Goal: Task Accomplishment & Management: Manage account settings

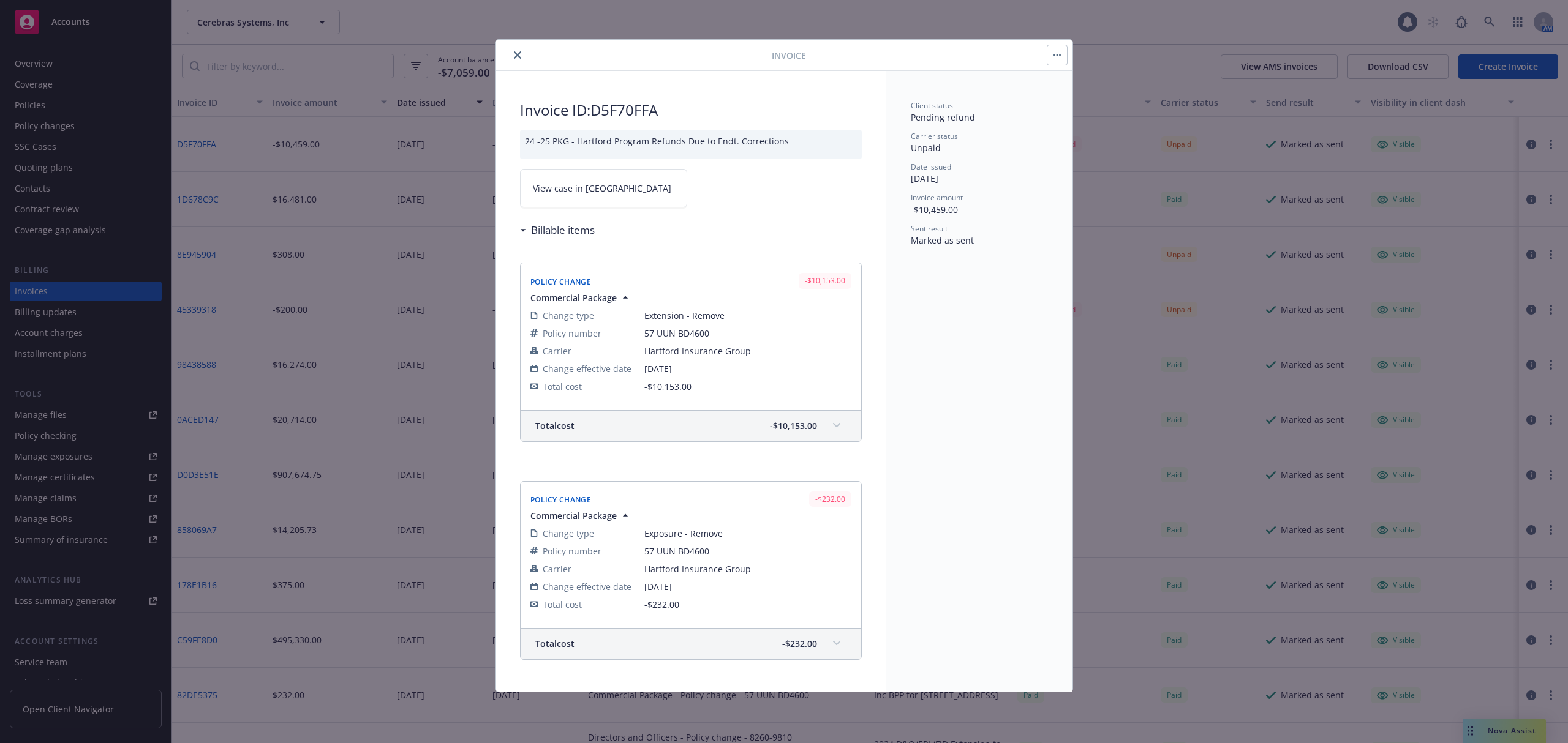
click at [517, 50] on button "close" at bounding box center [517, 55] width 15 height 15
click at [275, 32] on div "Invoice Invoice ID: D5F70FFA 24 -25 PKG - Hartford Program Refunds Due to Endt.…" at bounding box center [784, 371] width 1568 height 743
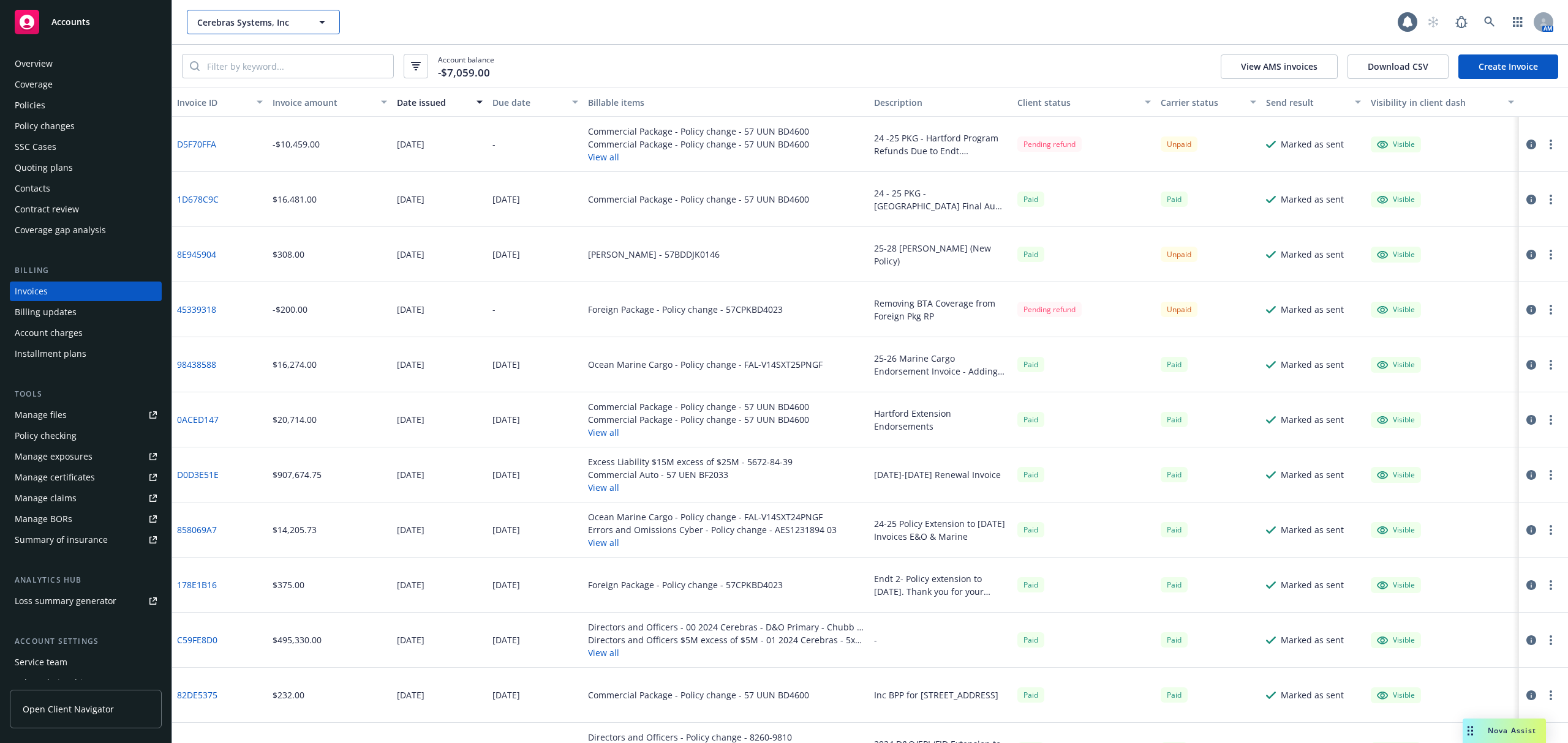
click at [230, 16] on span "Cerebras Systems, Inc" at bounding box center [251, 22] width 106 height 13
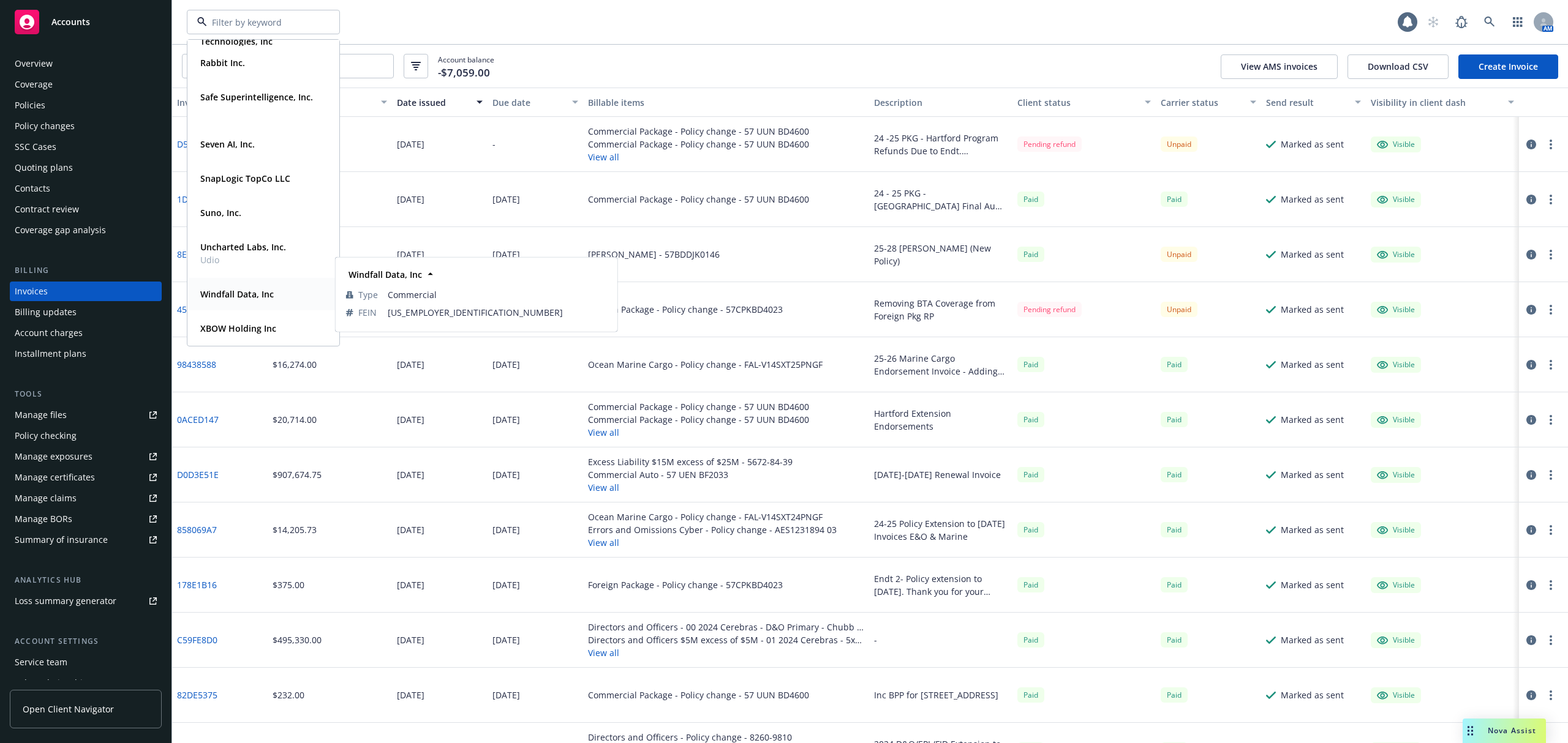
click at [256, 298] on strong "Windfall Data, Inc" at bounding box center [237, 294] width 74 height 12
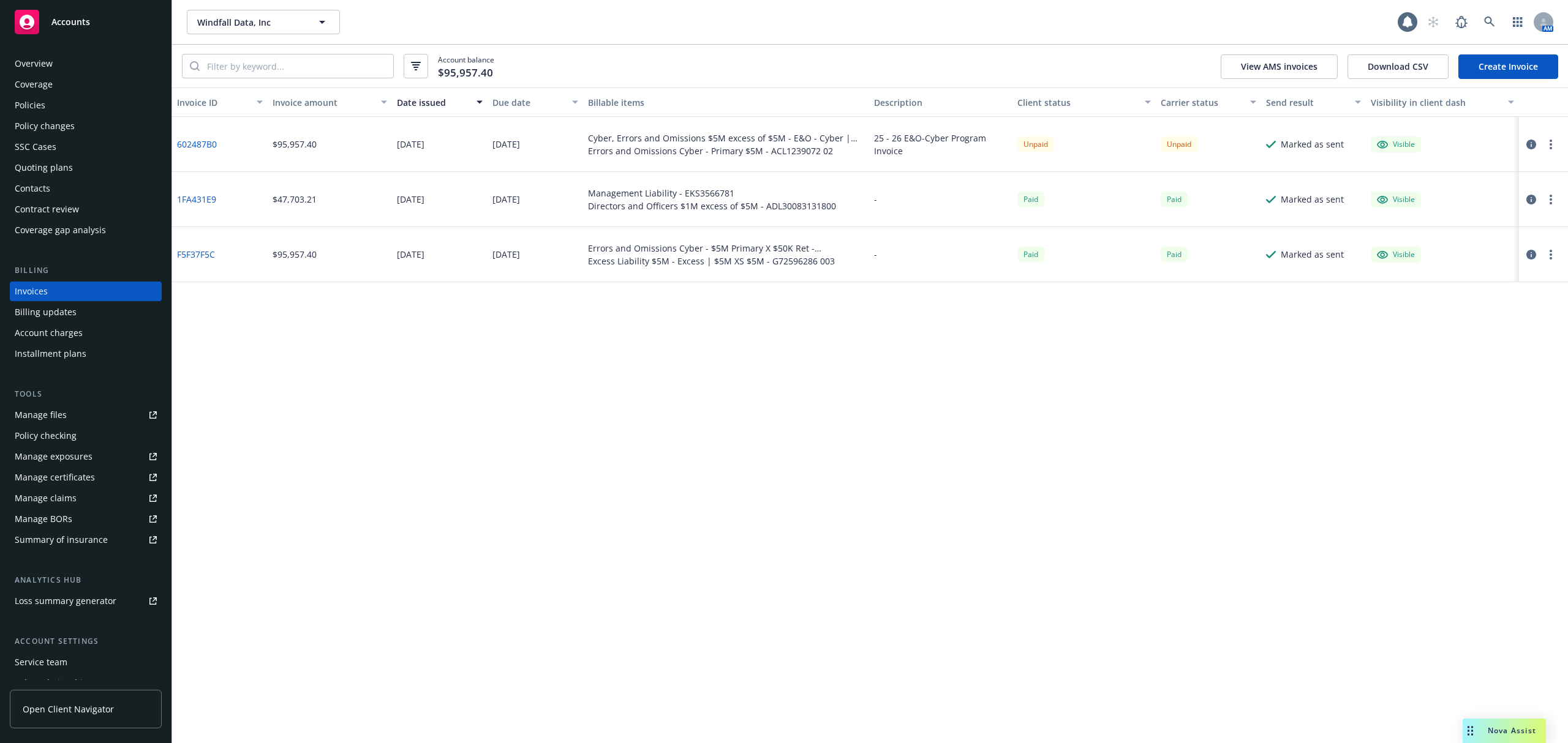
click at [104, 478] on link "Manage certificates" at bounding box center [86, 477] width 152 height 20
click at [96, 453] on link "Manage exposures" at bounding box center [86, 457] width 152 height 20
click at [82, 471] on div "Manage certificates" at bounding box center [55, 477] width 80 height 20
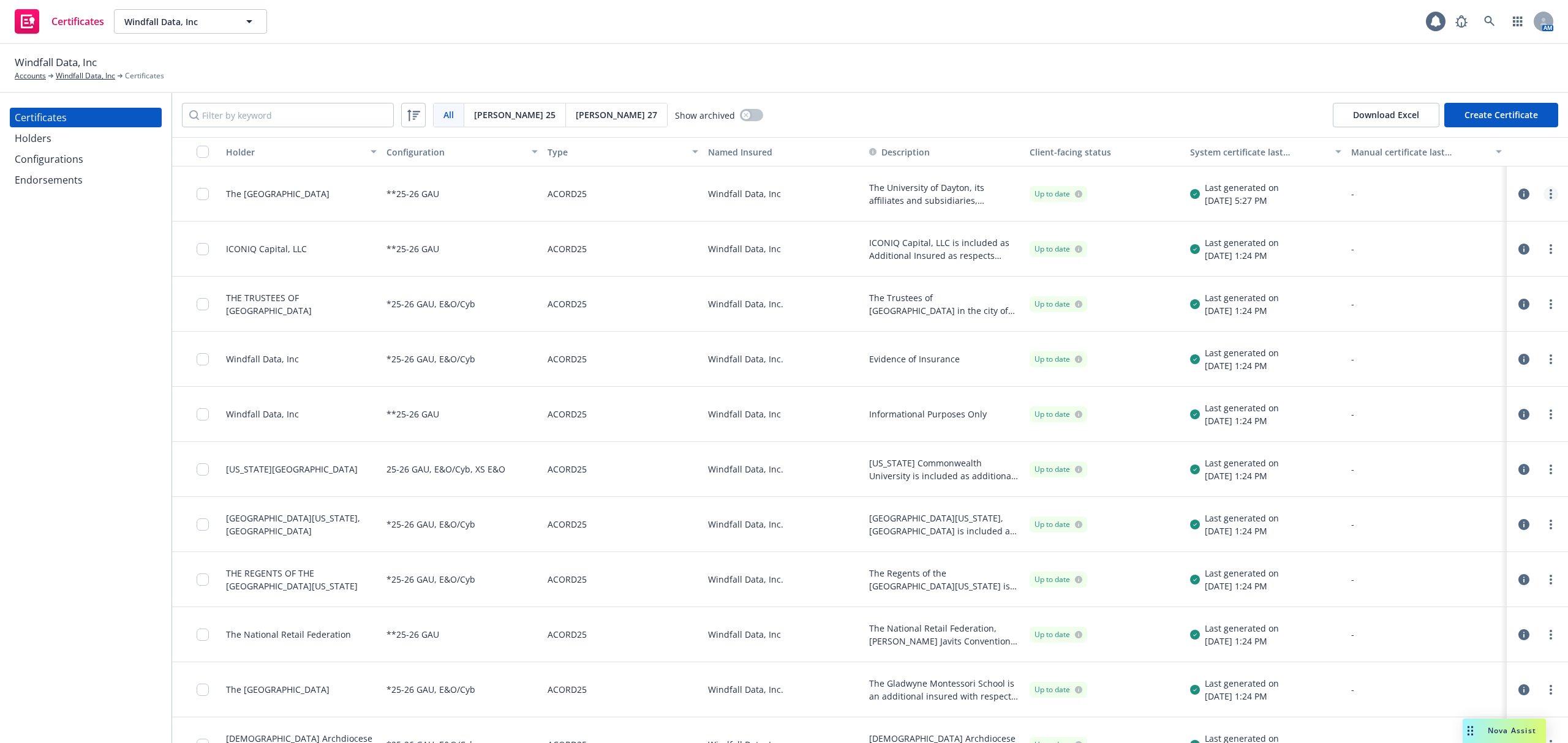
click at [1543, 195] on link "more" at bounding box center [1550, 193] width 15 height 15
click at [1429, 216] on link "Edit" at bounding box center [1447, 219] width 196 height 25
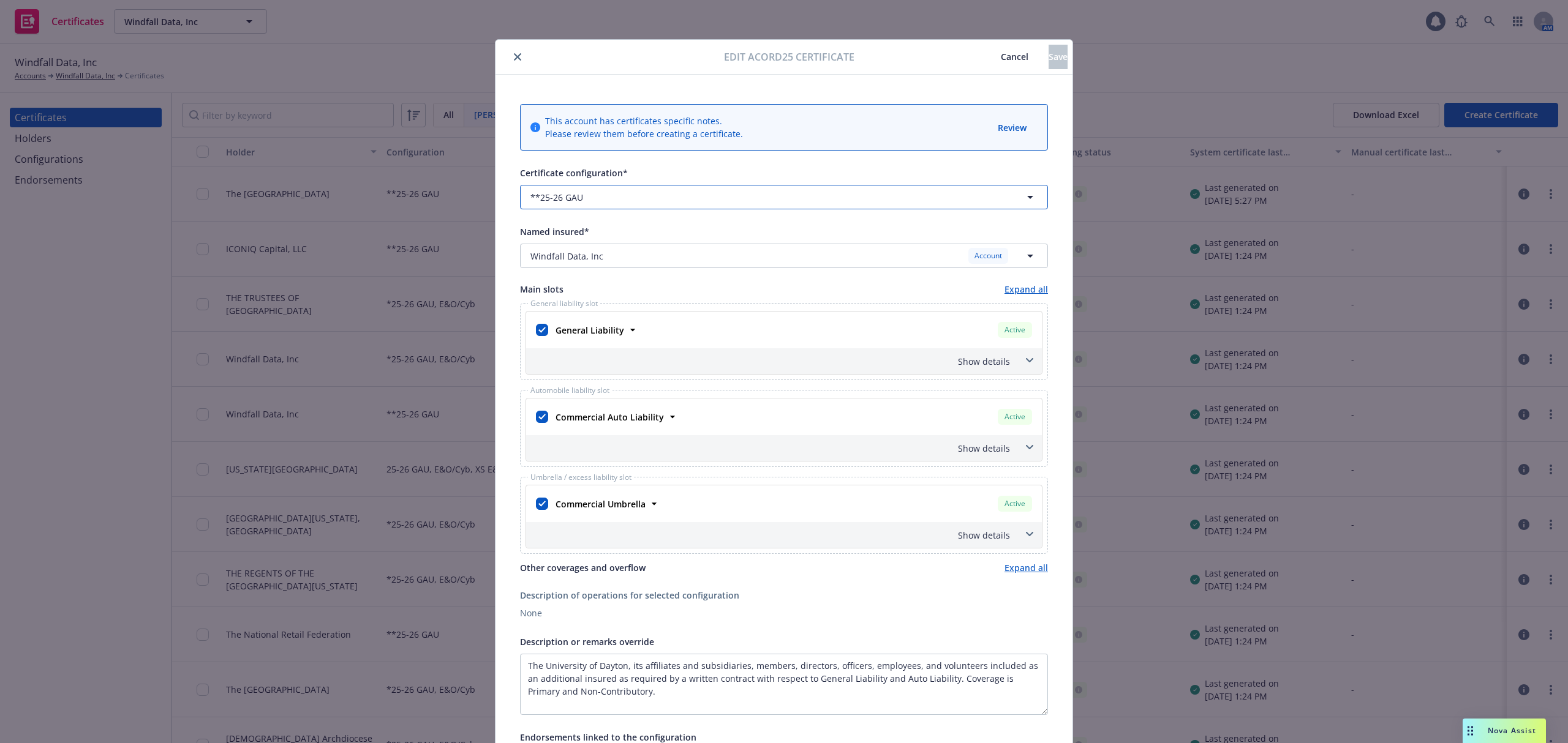
click at [687, 202] on span "button" at bounding box center [758, 197] width 340 height 13
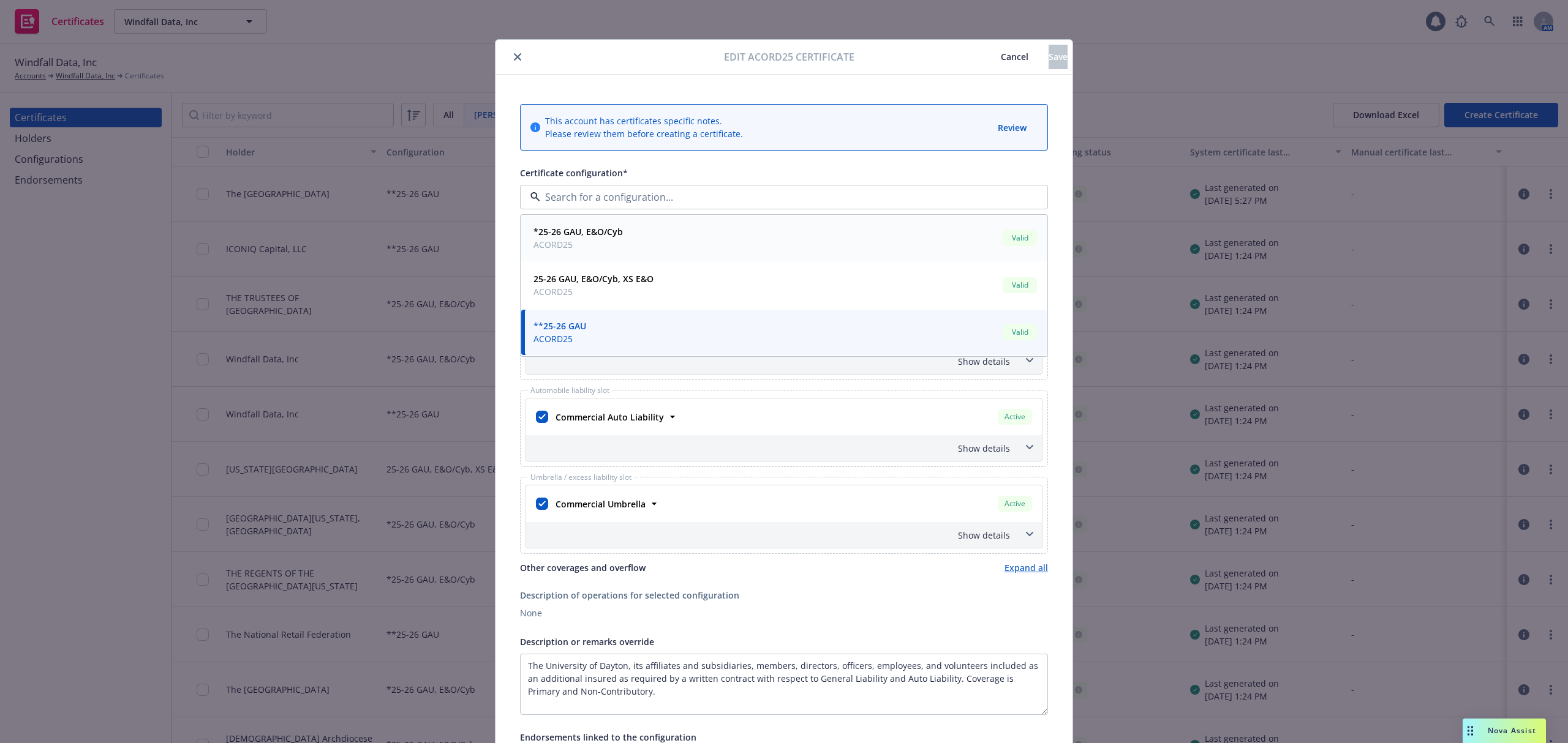
click at [663, 248] on div "*25-26 GAU, E&O/Cyb ACORD25 Valid" at bounding box center [784, 239] width 511 height 31
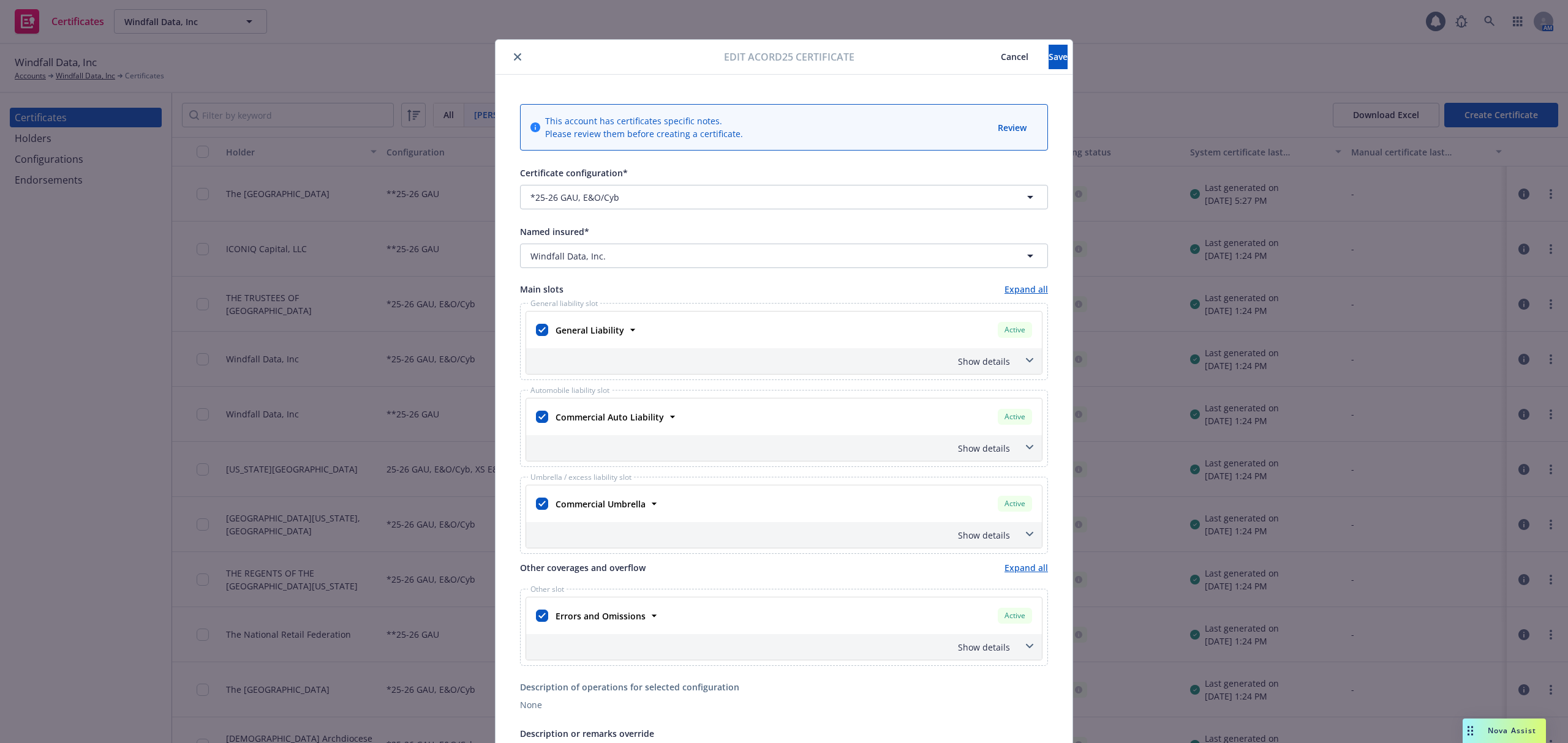
scroll to position [135, 0]
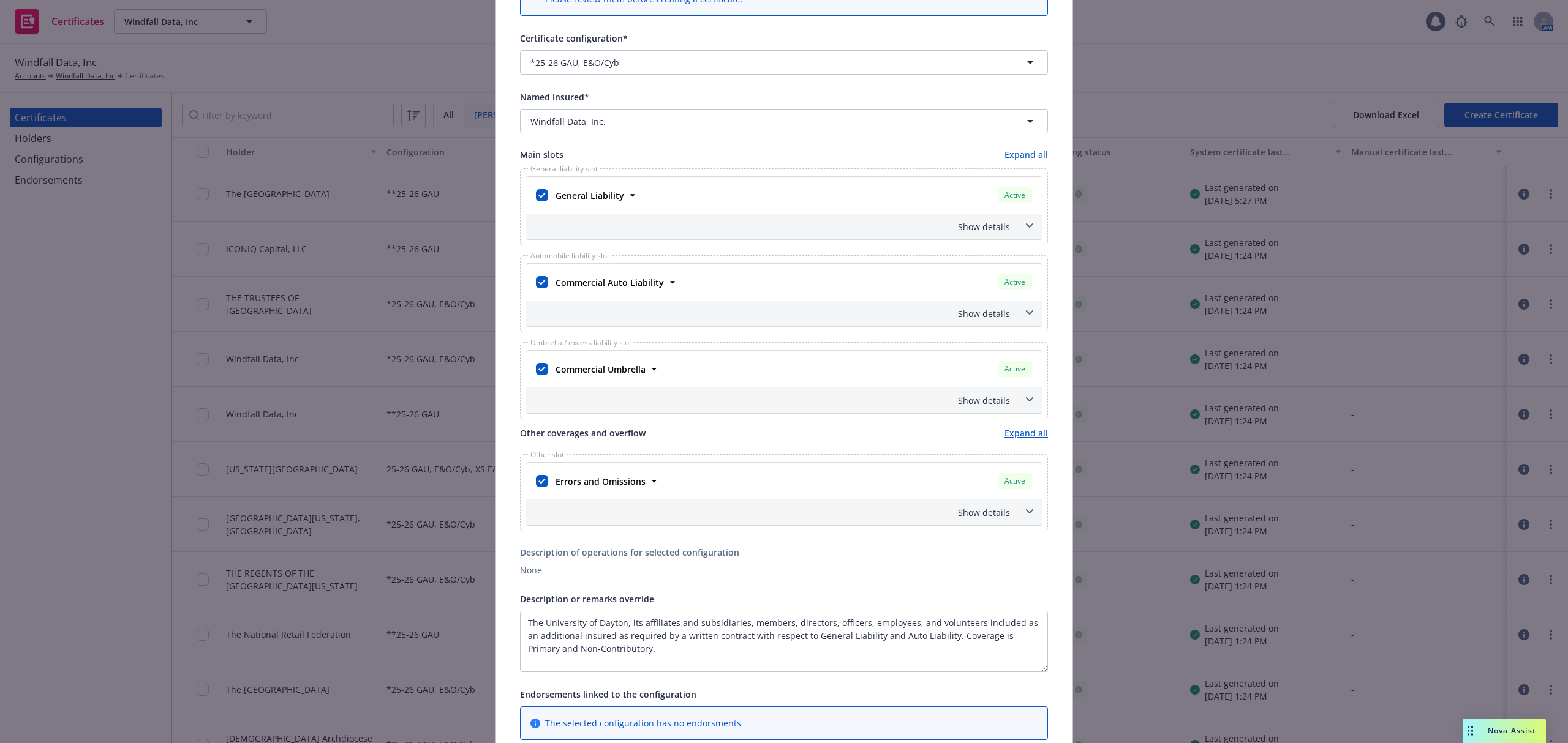
click at [978, 518] on div "Show details" at bounding box center [769, 512] width 482 height 13
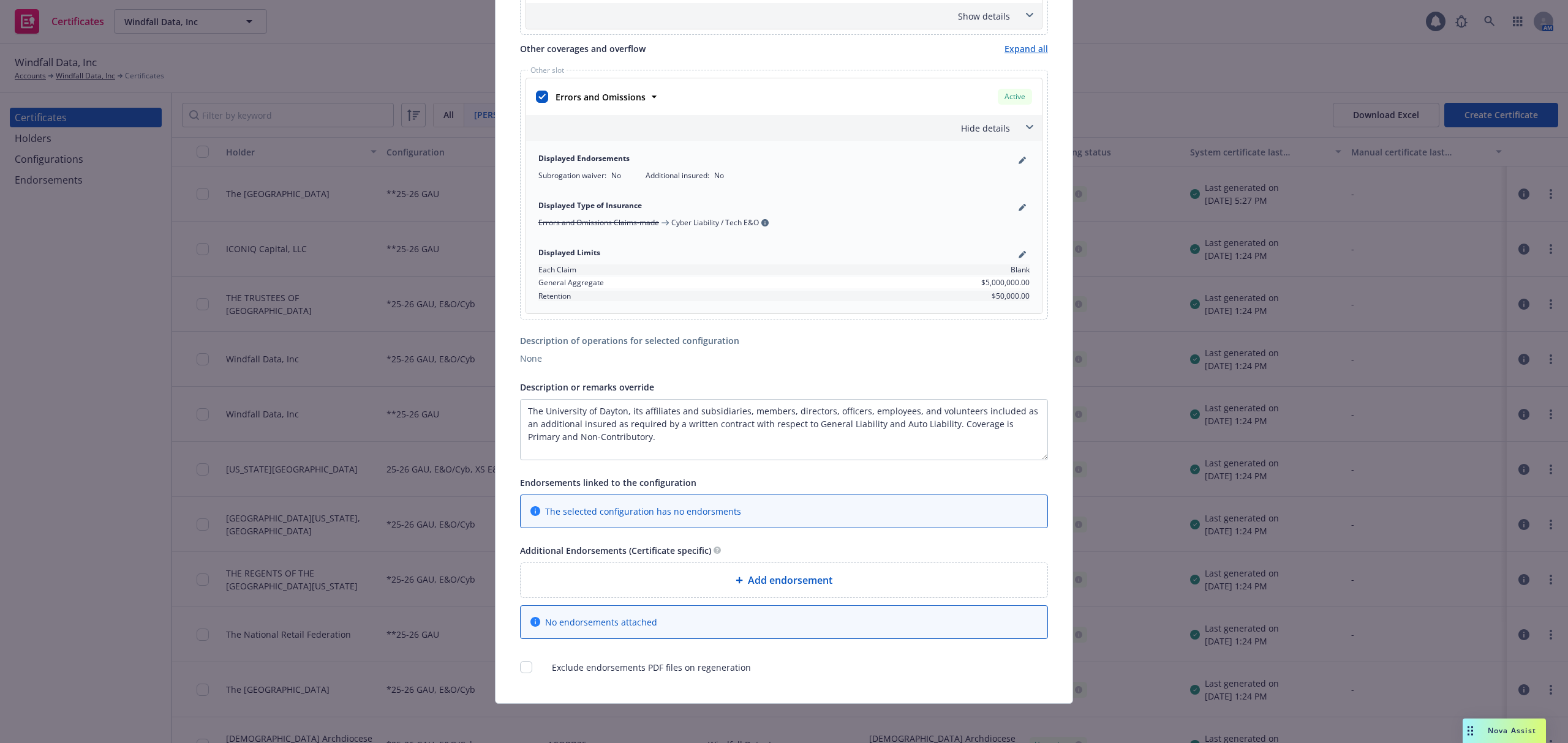
scroll to position [0, 0]
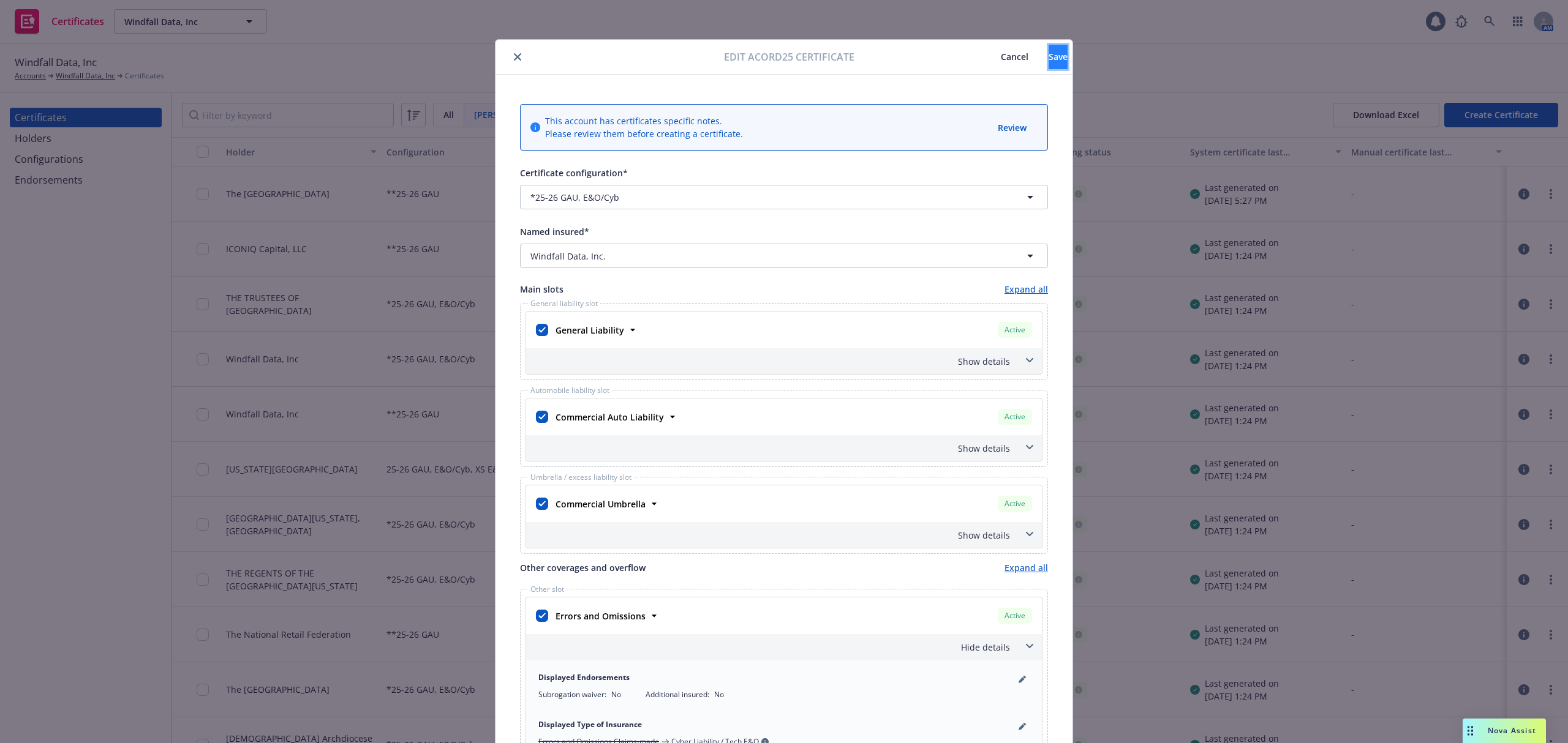
click at [1049, 55] on span "Save" at bounding box center [1058, 56] width 19 height 12
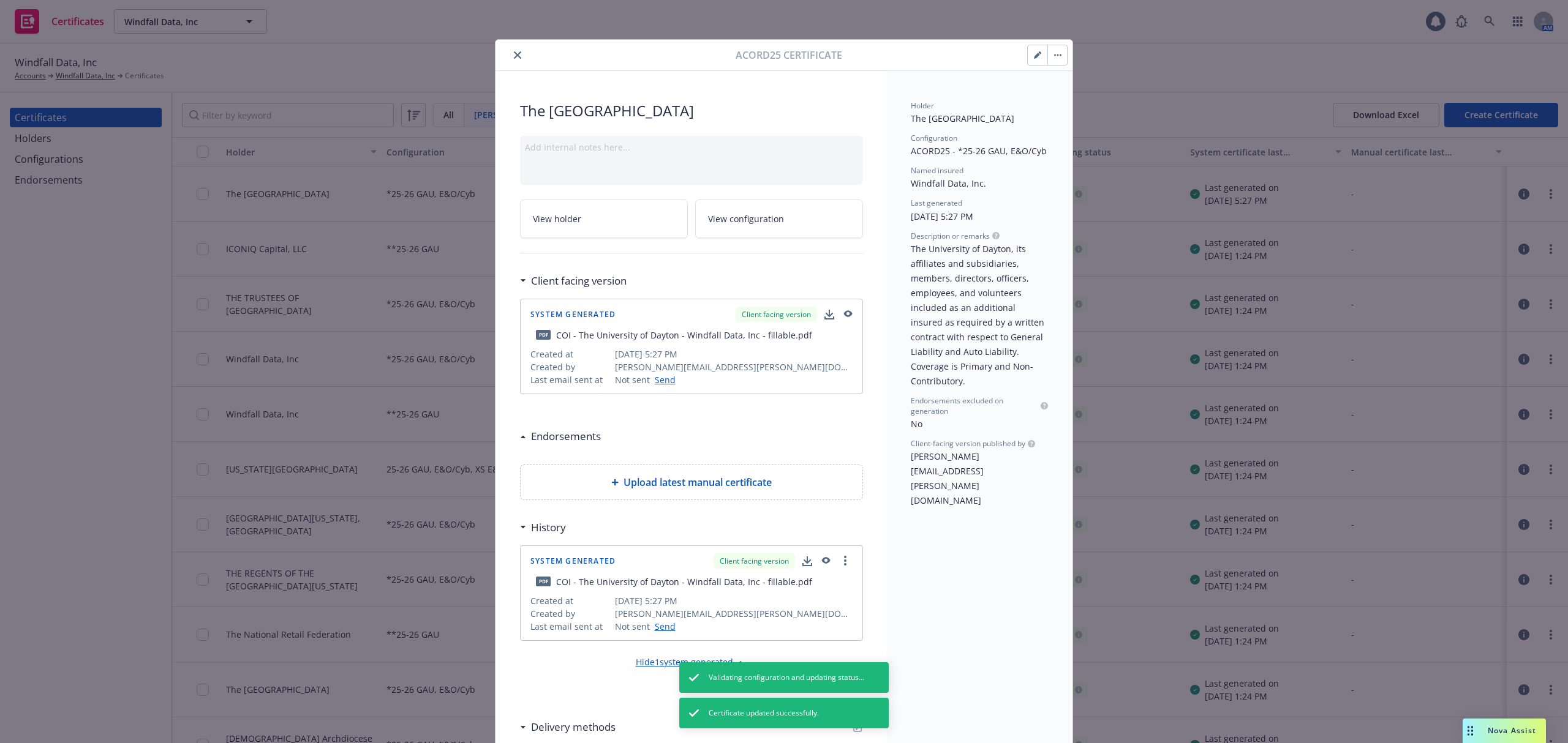
click at [1056, 59] on button "button" at bounding box center [1056, 55] width 20 height 20
click at [1097, 118] on link "Regenerate" at bounding box center [1148, 114] width 215 height 25
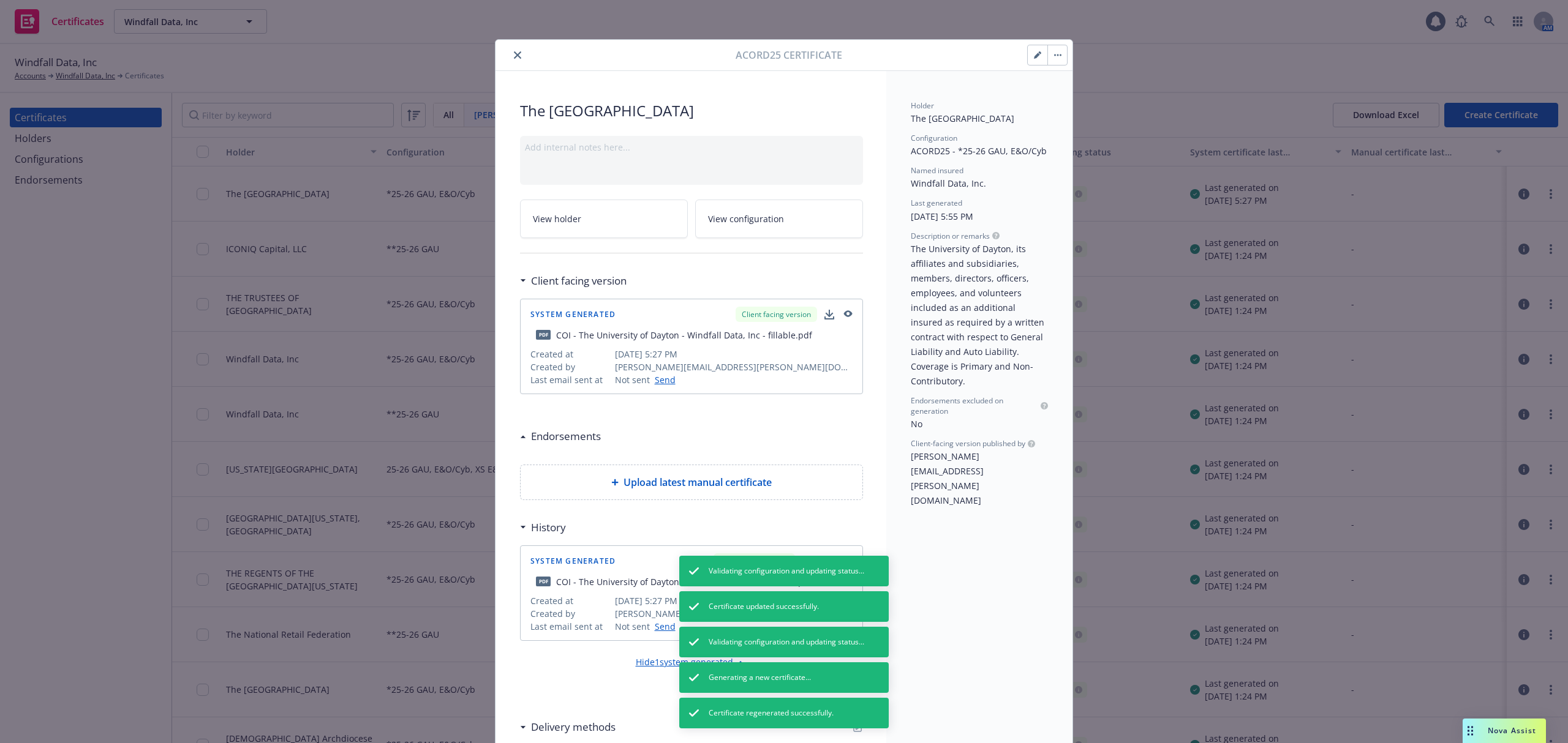
click at [503, 53] on div at bounding box center [618, 55] width 235 height 15
click at [518, 62] on div at bounding box center [618, 55] width 235 height 15
click at [514, 52] on icon "close" at bounding box center [518, 55] width 8 height 8
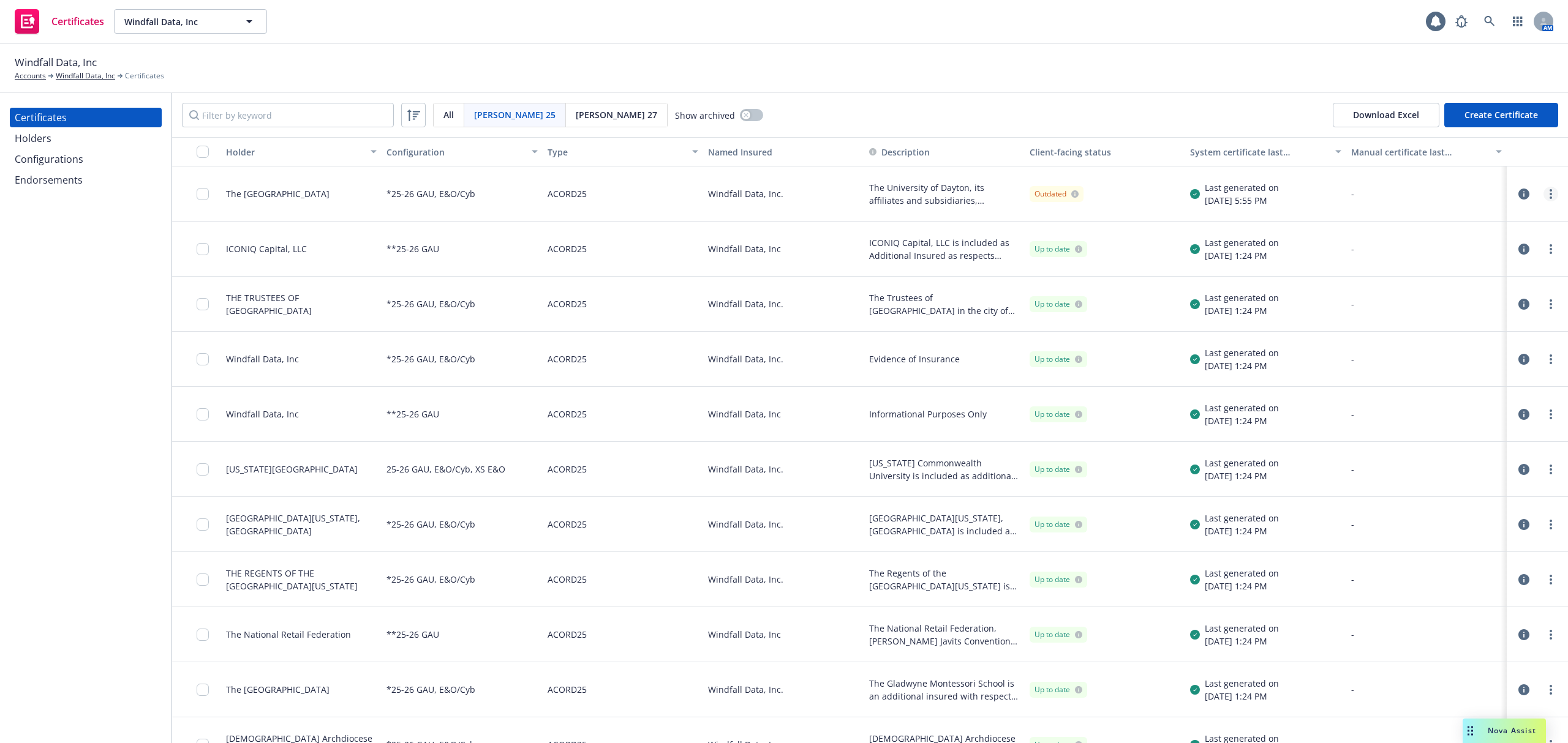
click at [1543, 201] on link "more" at bounding box center [1550, 193] width 15 height 15
click at [1422, 368] on link "Download uneditable generated certificate" at bounding box center [1447, 366] width 196 height 25
click at [1544, 194] on link "more" at bounding box center [1550, 193] width 15 height 15
click at [1400, 223] on link "Edit" at bounding box center [1447, 219] width 196 height 25
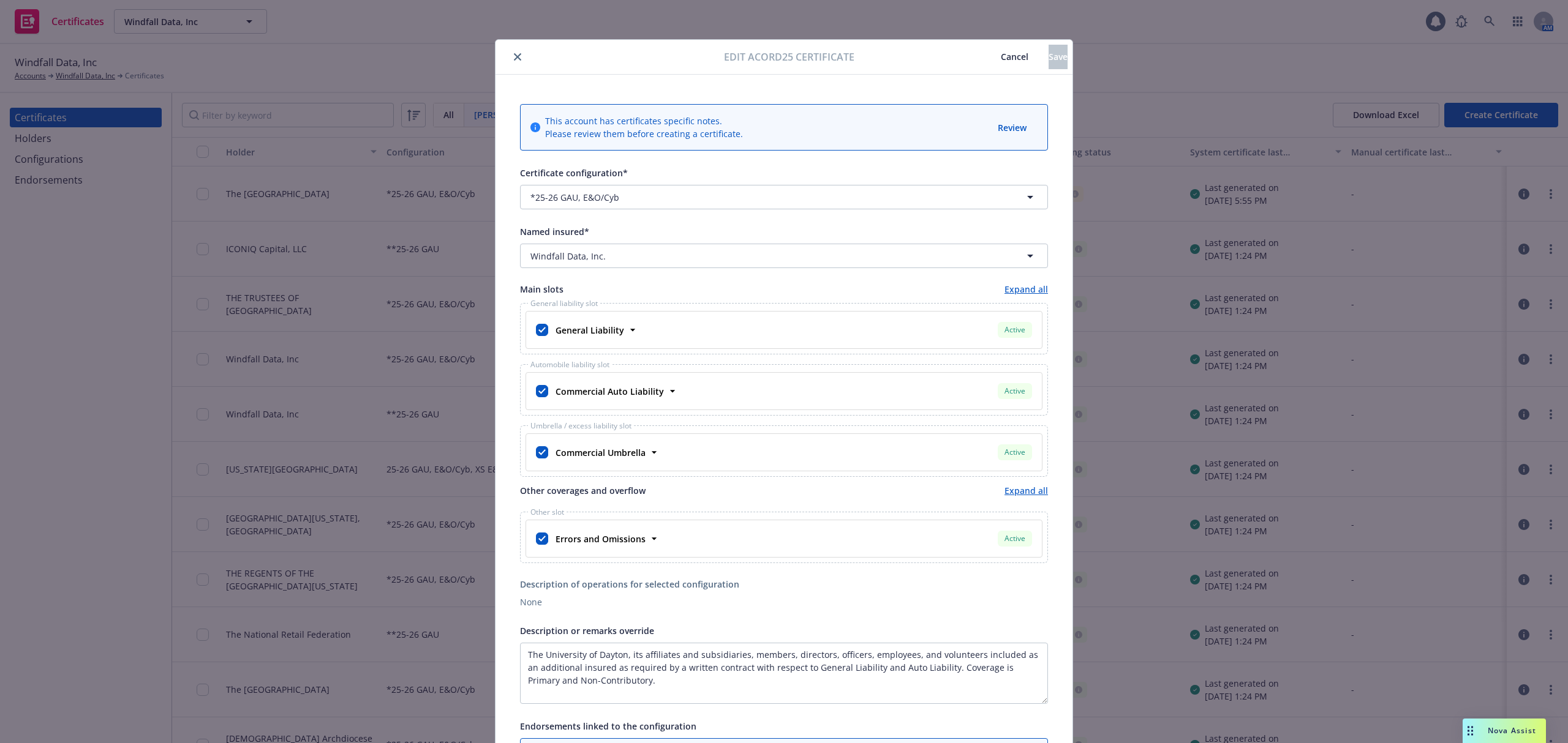
scroll to position [168, 0]
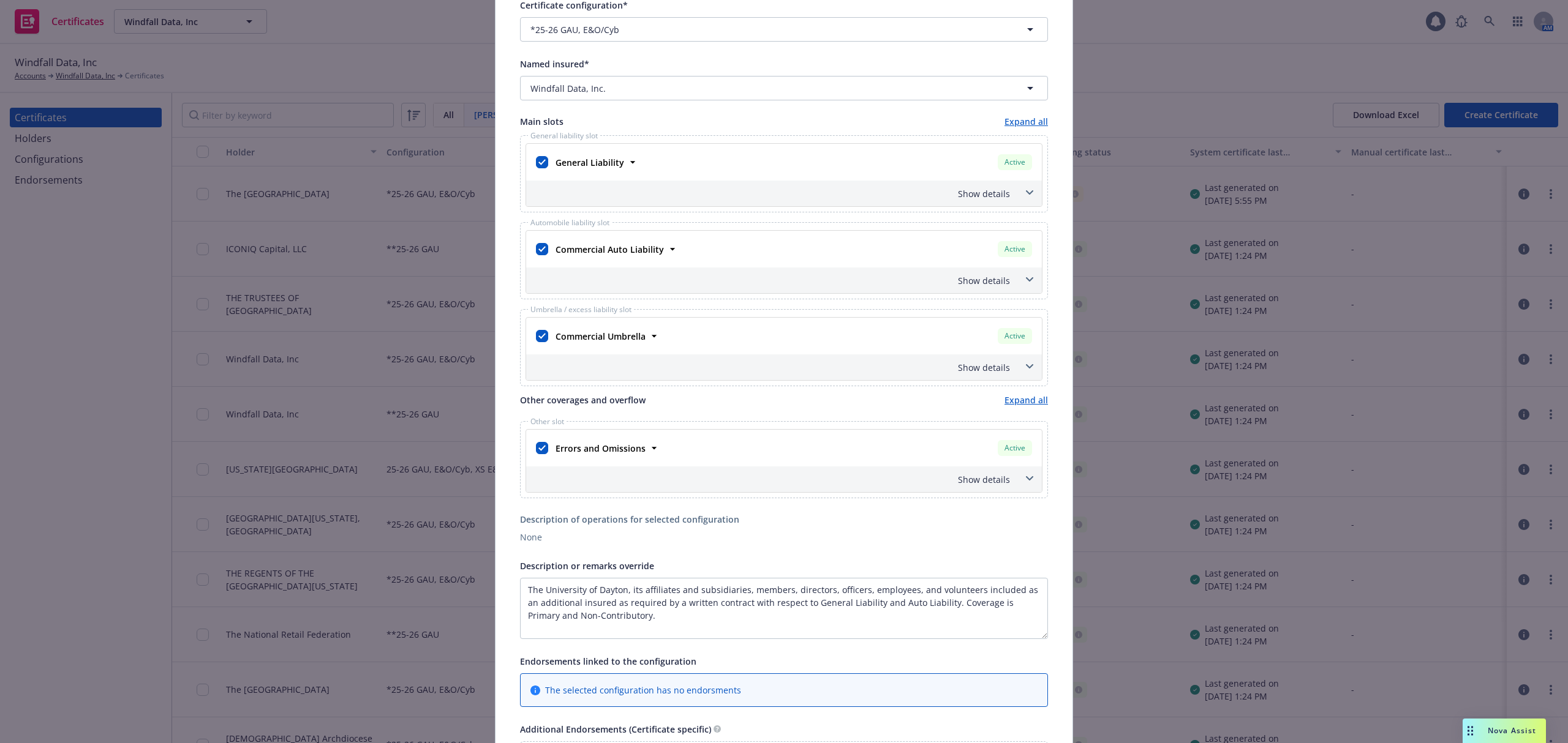
click at [641, 335] on div "Commercial Umbrella" at bounding box center [600, 336] width 98 height 18
click at [652, 339] on icon at bounding box center [654, 336] width 12 height 12
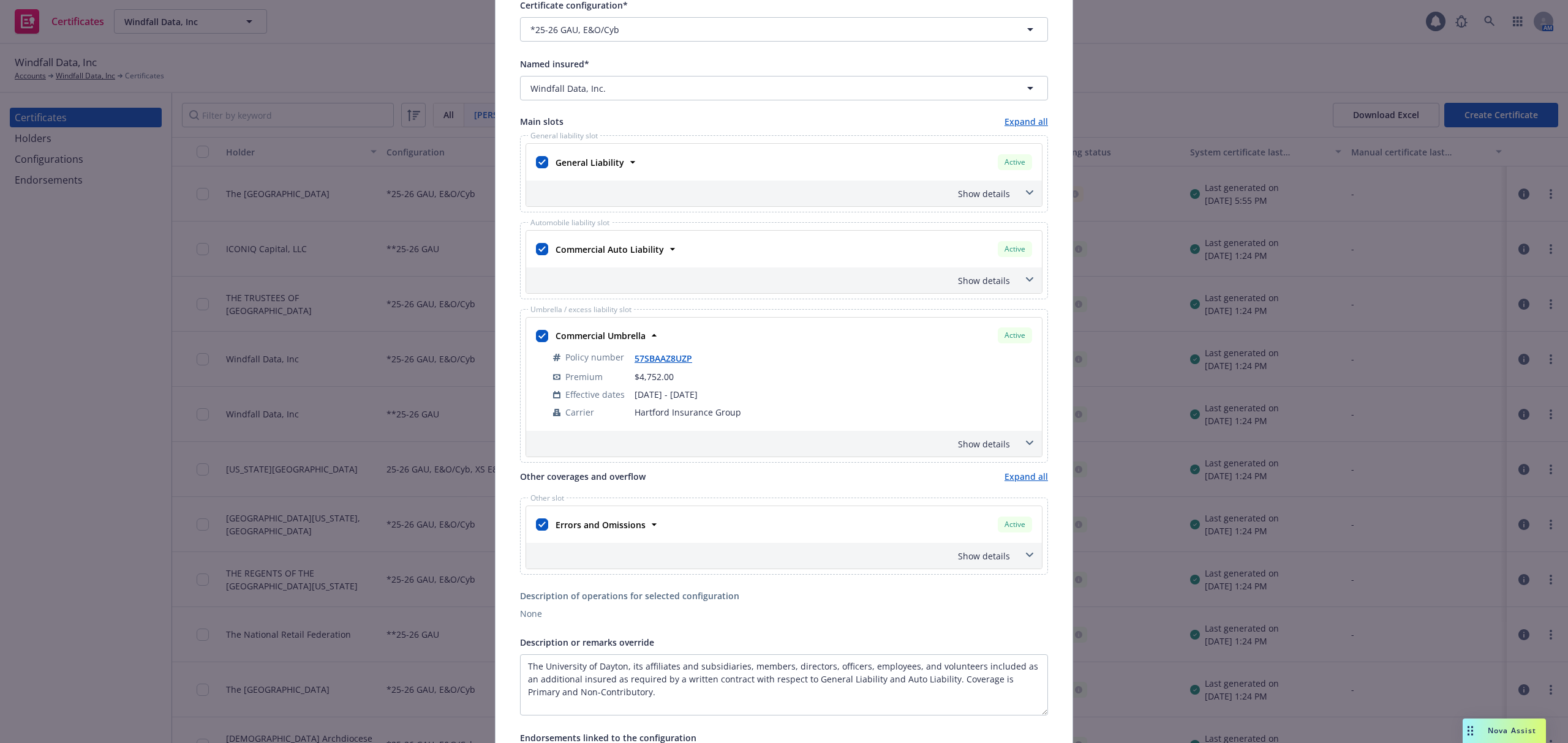
click at [993, 445] on div "Show details" at bounding box center [769, 444] width 482 height 13
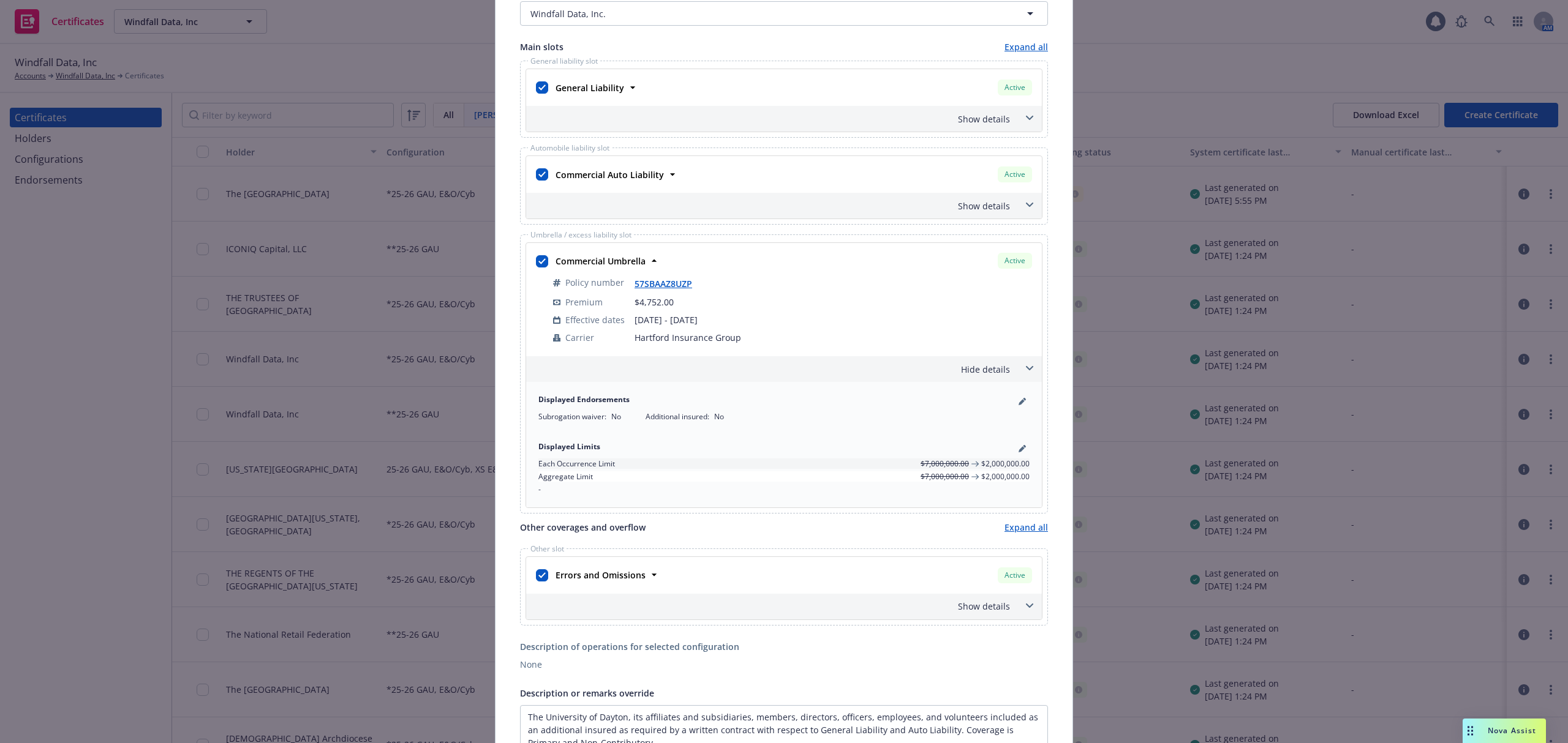
scroll to position [245, 0]
click at [1019, 403] on icon "pencil" at bounding box center [1021, 399] width 6 height 6
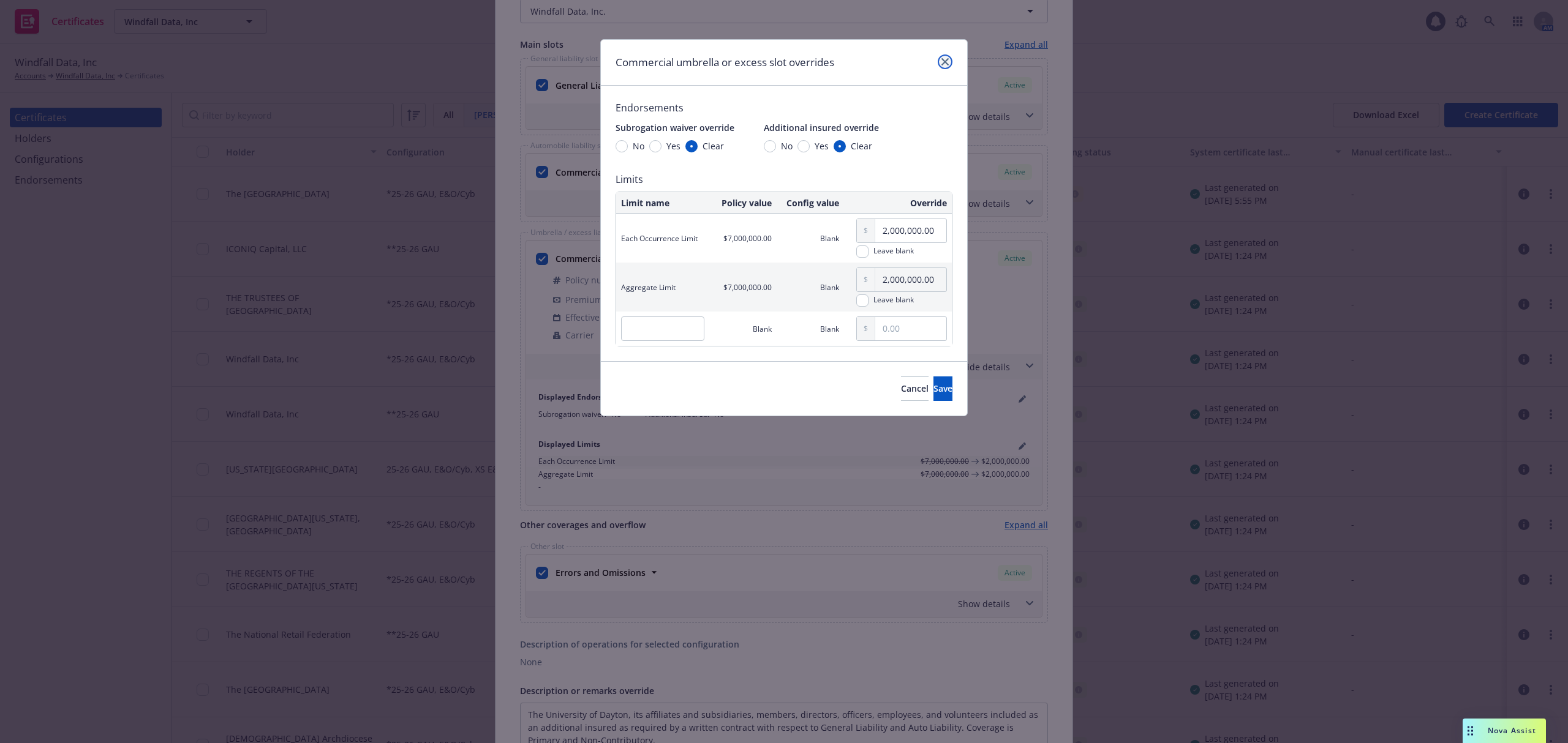
click at [949, 59] on link "close" at bounding box center [944, 62] width 15 height 15
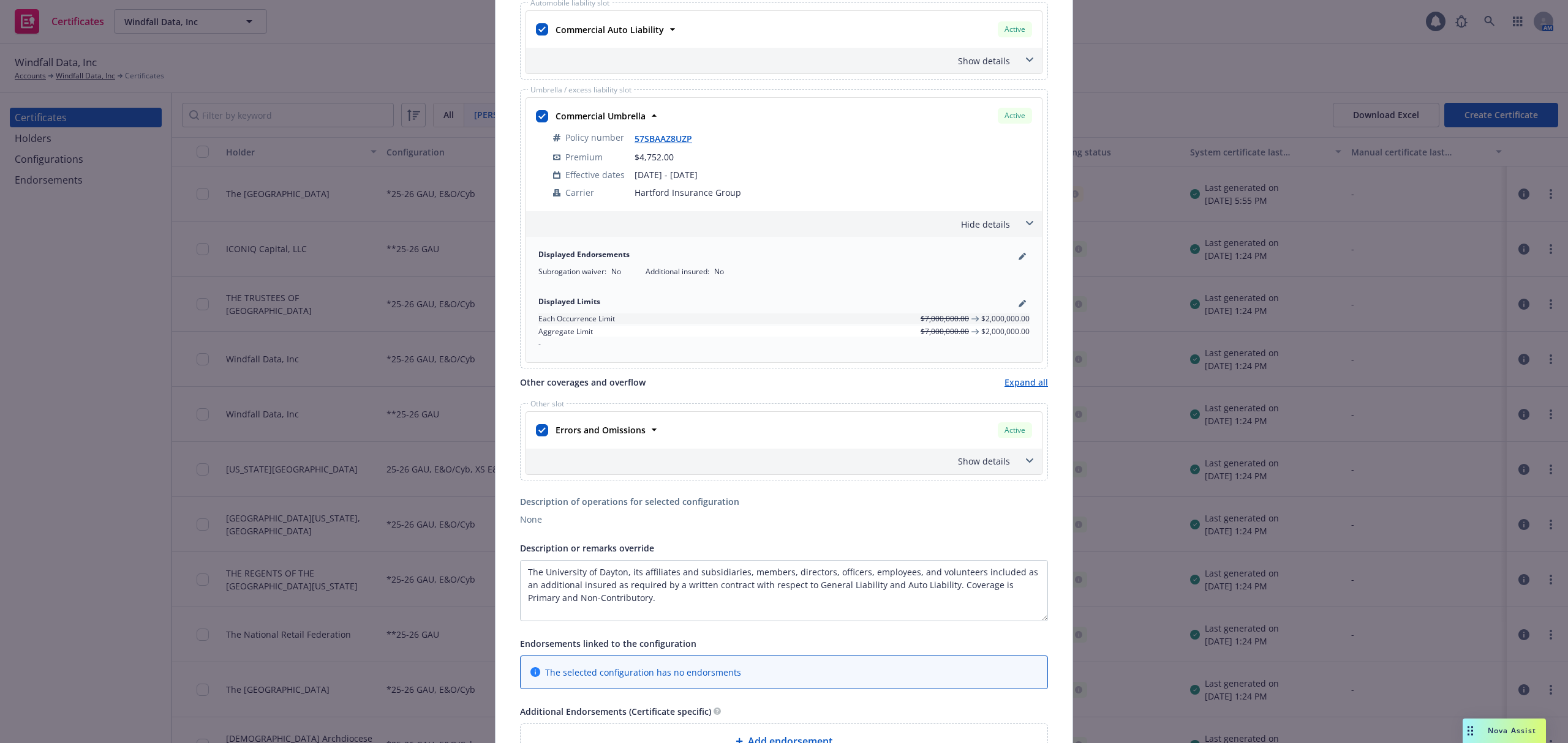
scroll to position [391, 0]
click at [975, 464] on div "Show details" at bounding box center [769, 457] width 482 height 13
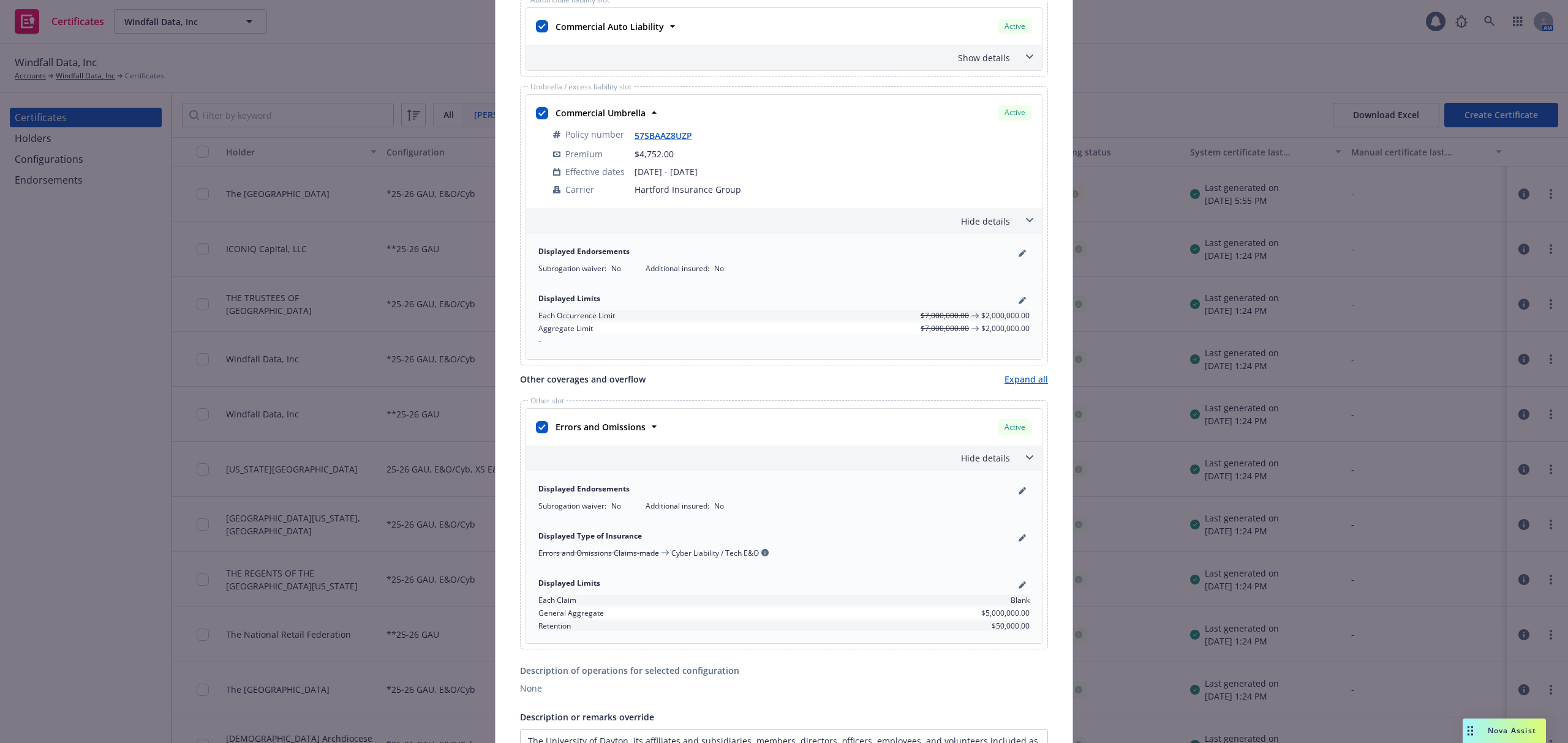
scroll to position [419, 0]
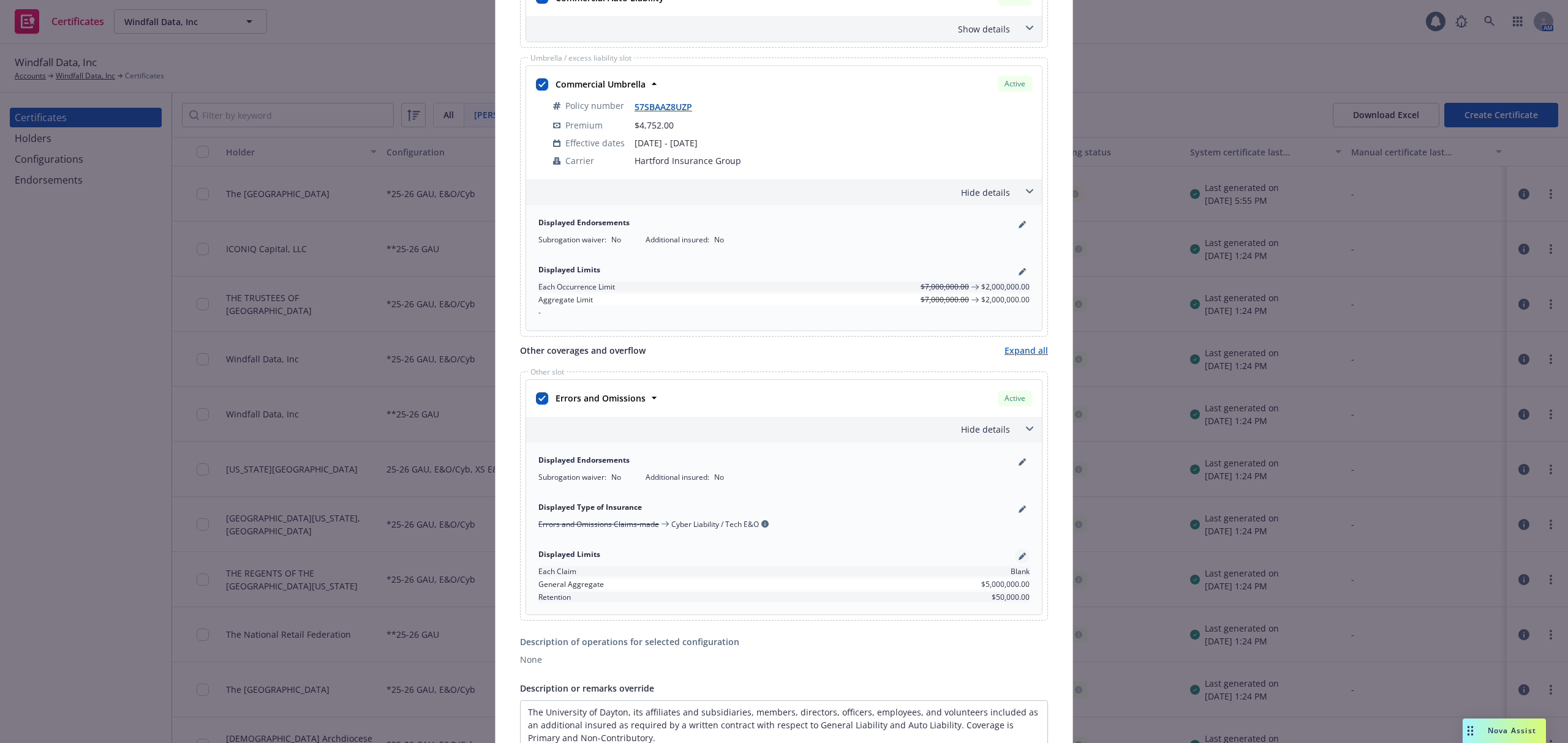
click at [1019, 560] on icon "pencil" at bounding box center [1021, 557] width 6 height 6
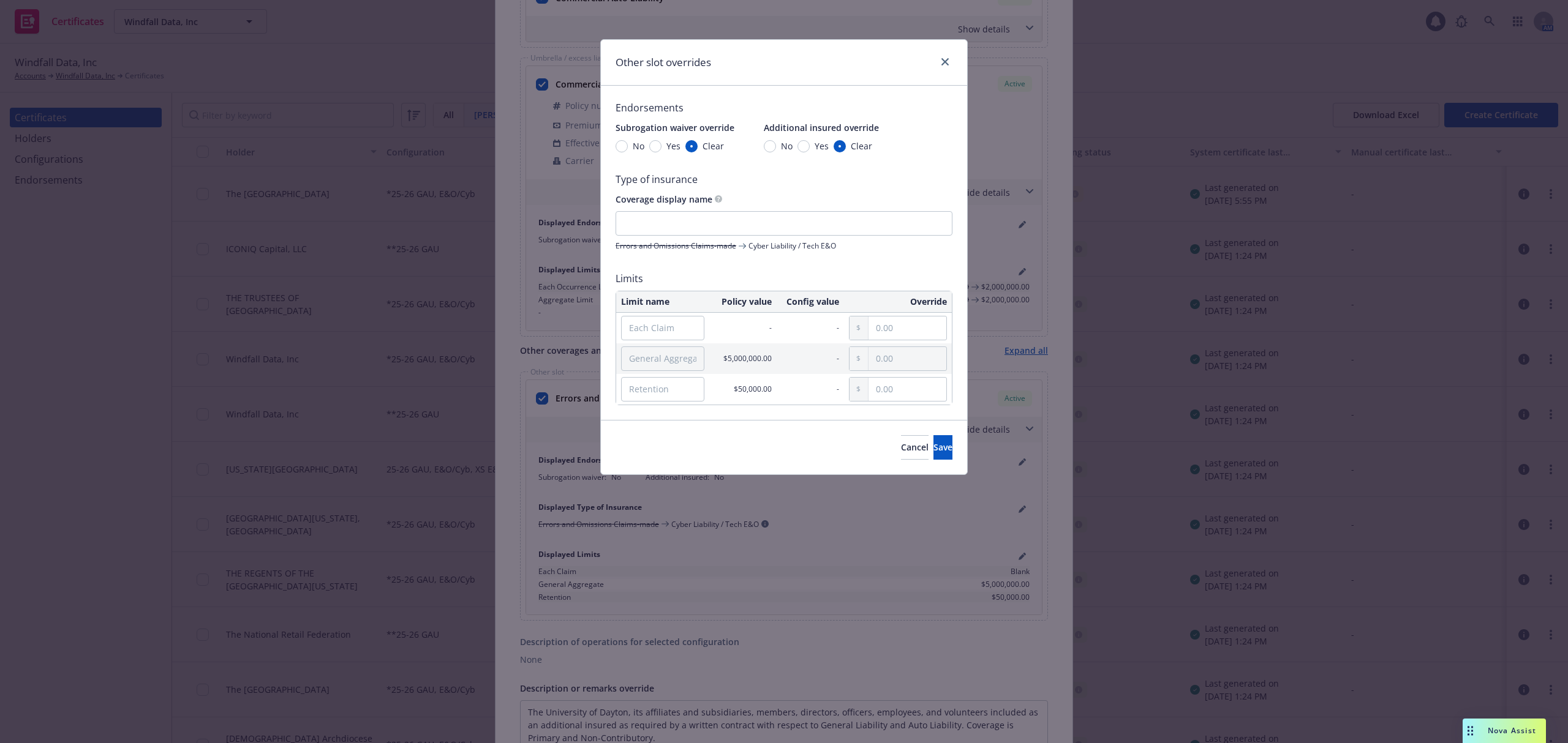
click at [730, 387] on td "$50,000.00" at bounding box center [743, 389] width 68 height 31
drag, startPoint x: 782, startPoint y: 388, endPoint x: 675, endPoint y: 378, distance: 107.5
click at [675, 378] on tr "$50,000.00 -" at bounding box center [784, 389] width 335 height 31
click at [713, 395] on td "$50,000.00" at bounding box center [743, 389] width 68 height 31
click at [653, 385] on input "Retention" at bounding box center [662, 389] width 83 height 25
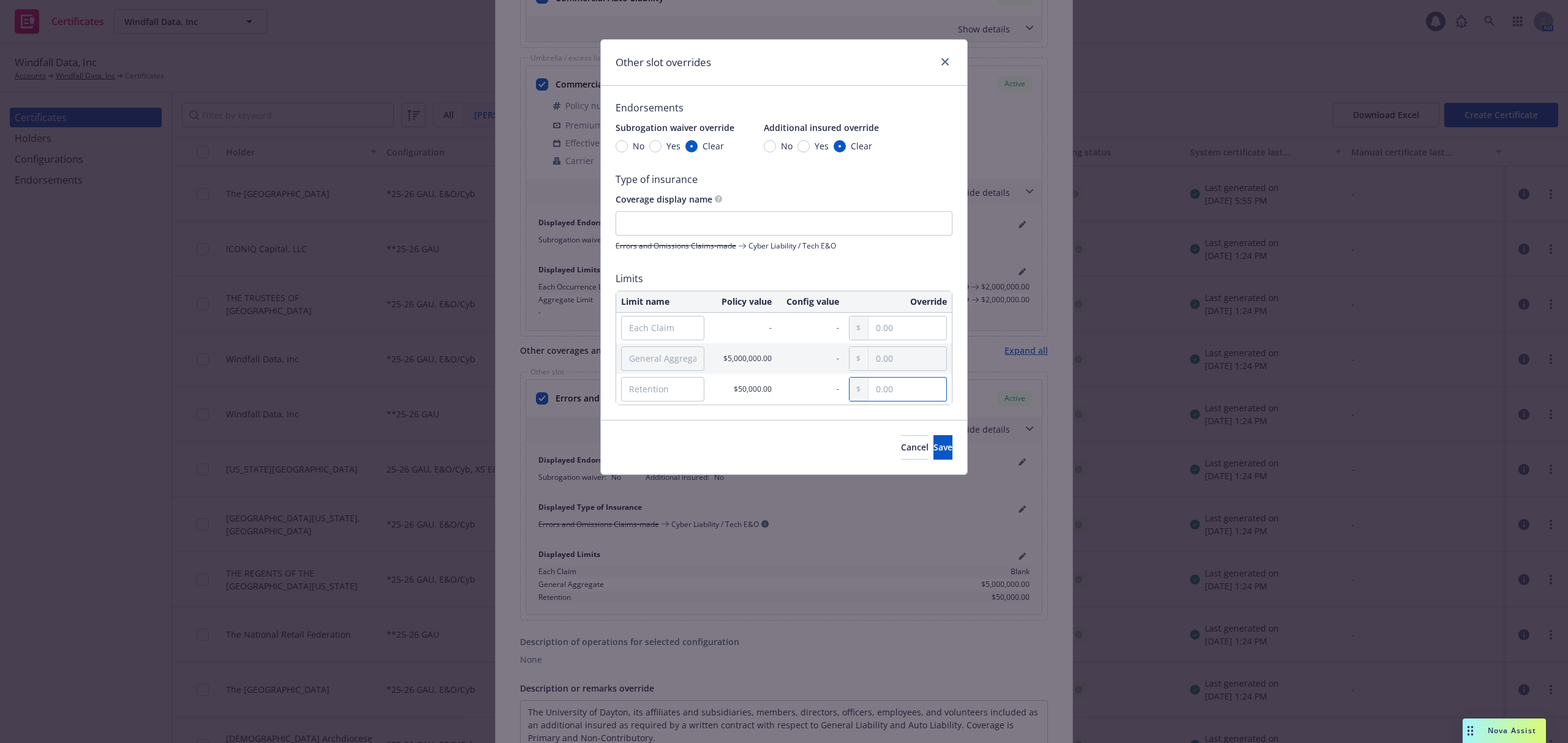
click at [899, 400] on input "text" at bounding box center [907, 389] width 78 height 23
type input "0.00"
click at [865, 439] on div "Cancel Save" at bounding box center [784, 465] width 366 height 55
click at [949, 65] on link "close" at bounding box center [944, 62] width 15 height 15
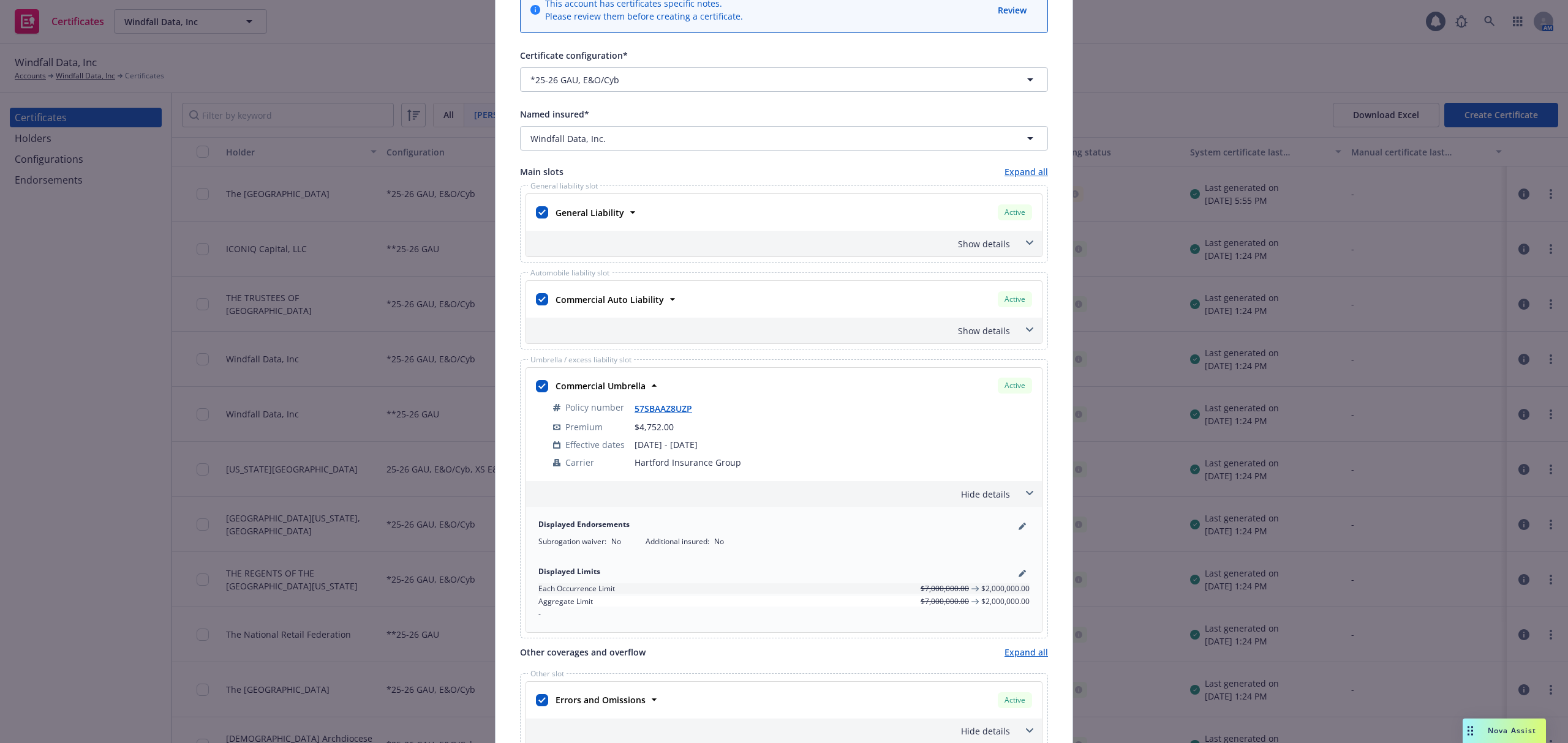
scroll to position [0, 0]
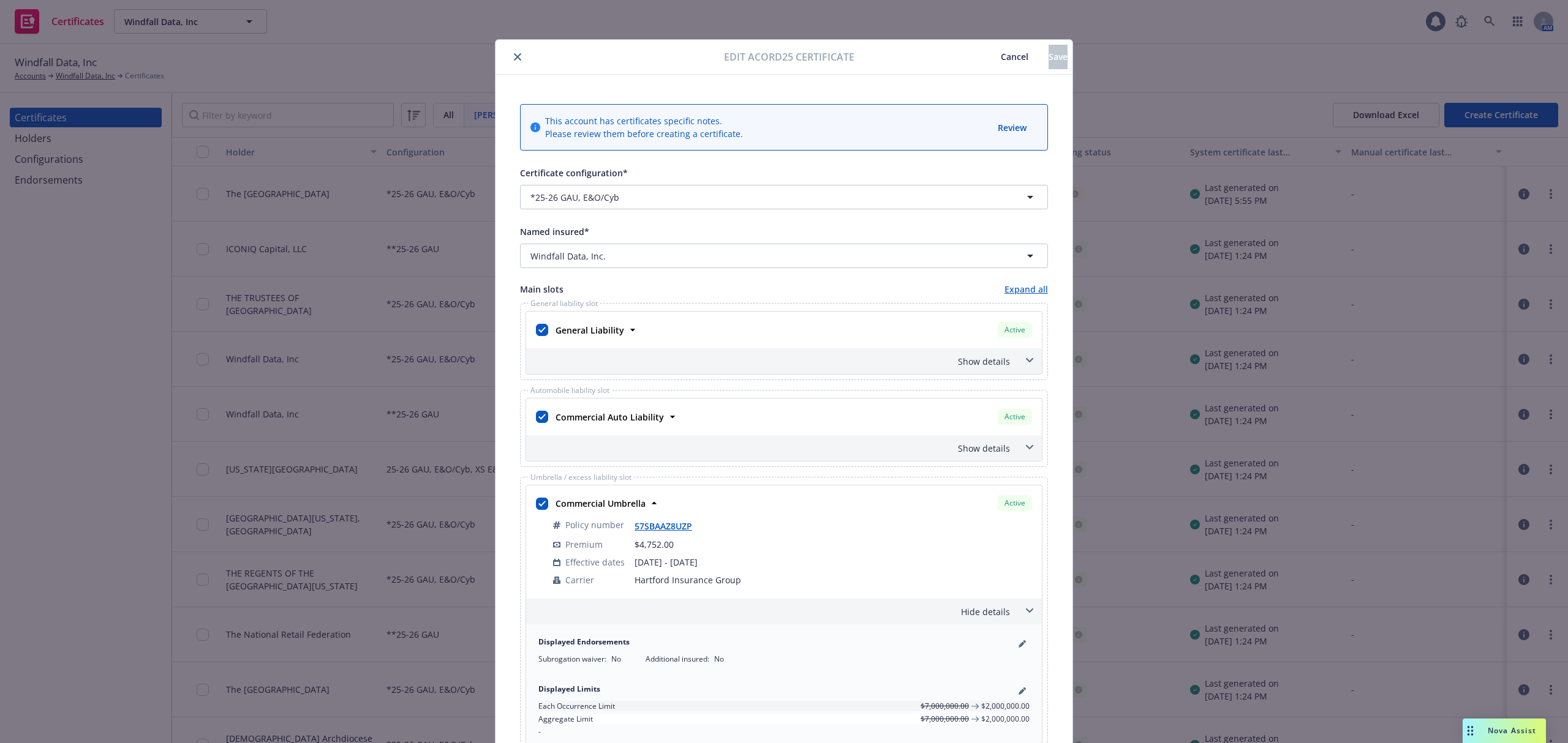
click at [510, 52] on button "close" at bounding box center [517, 56] width 15 height 15
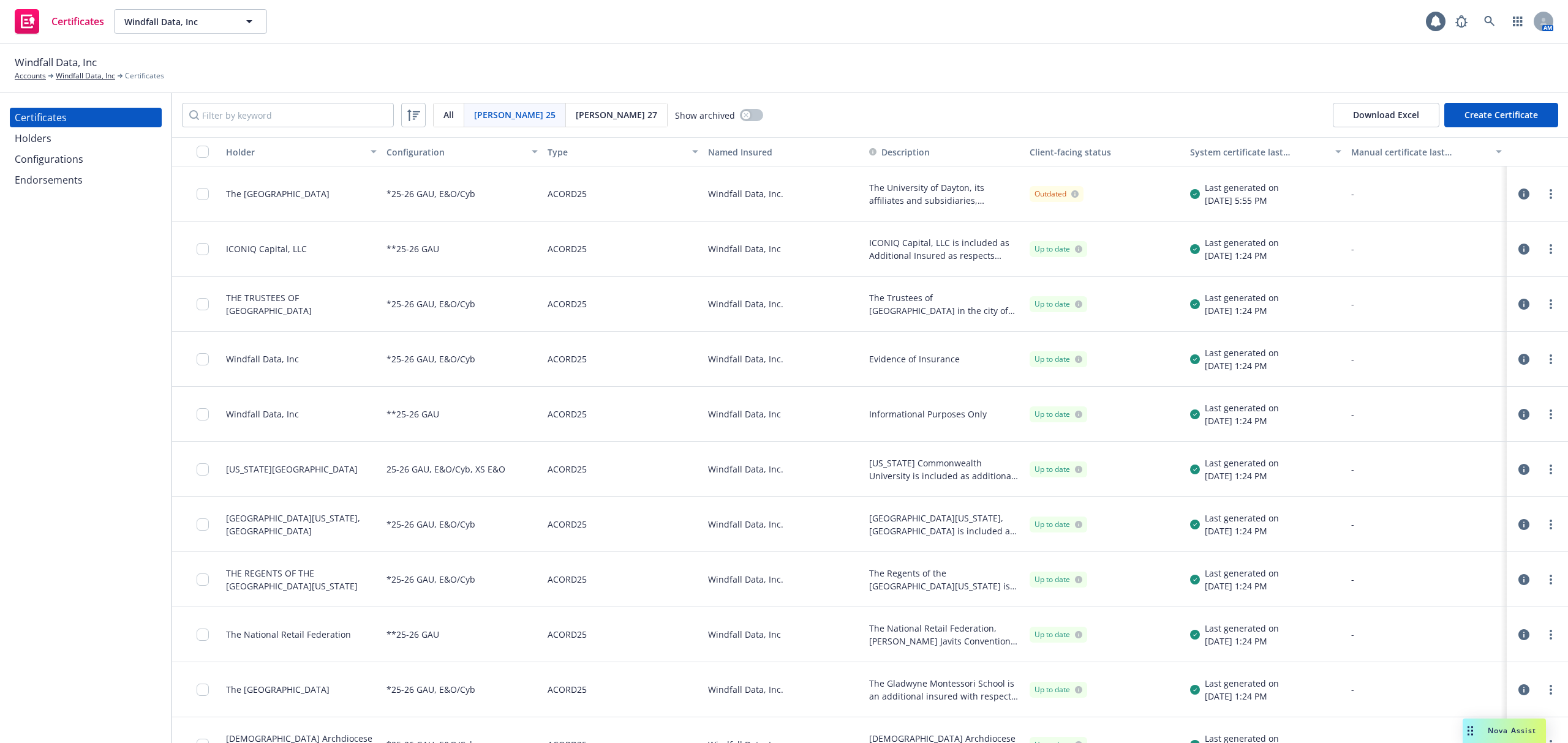
click at [1536, 203] on div at bounding box center [1537, 194] width 51 height 25
click at [1549, 197] on icon "more" at bounding box center [1550, 193] width 3 height 9
click at [1447, 346] on link "Download editable generated certificate" at bounding box center [1447, 341] width 196 height 25
click at [1543, 199] on link "more" at bounding box center [1550, 193] width 15 height 15
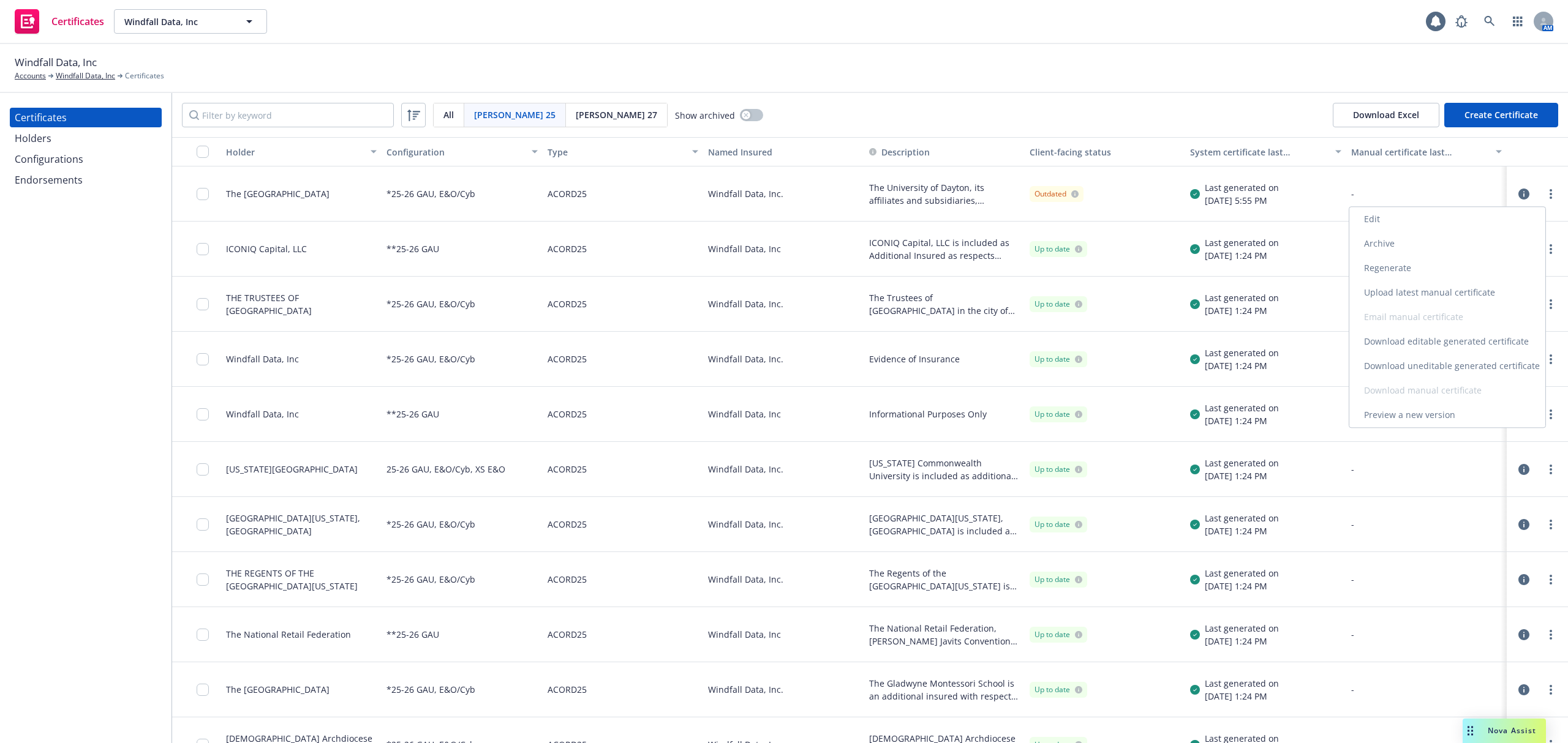
click at [1449, 230] on link "Edit" at bounding box center [1447, 219] width 196 height 25
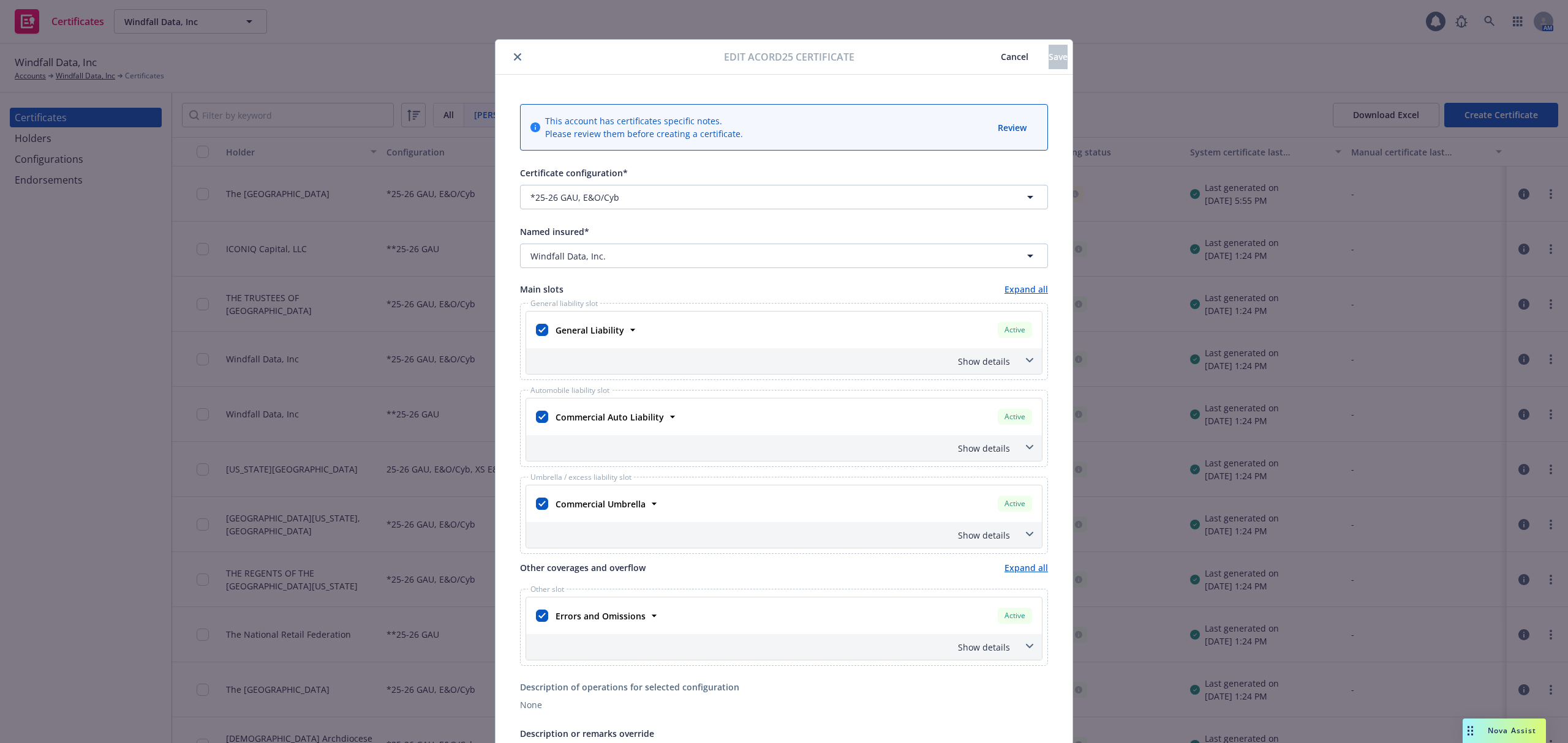
scroll to position [351, 0]
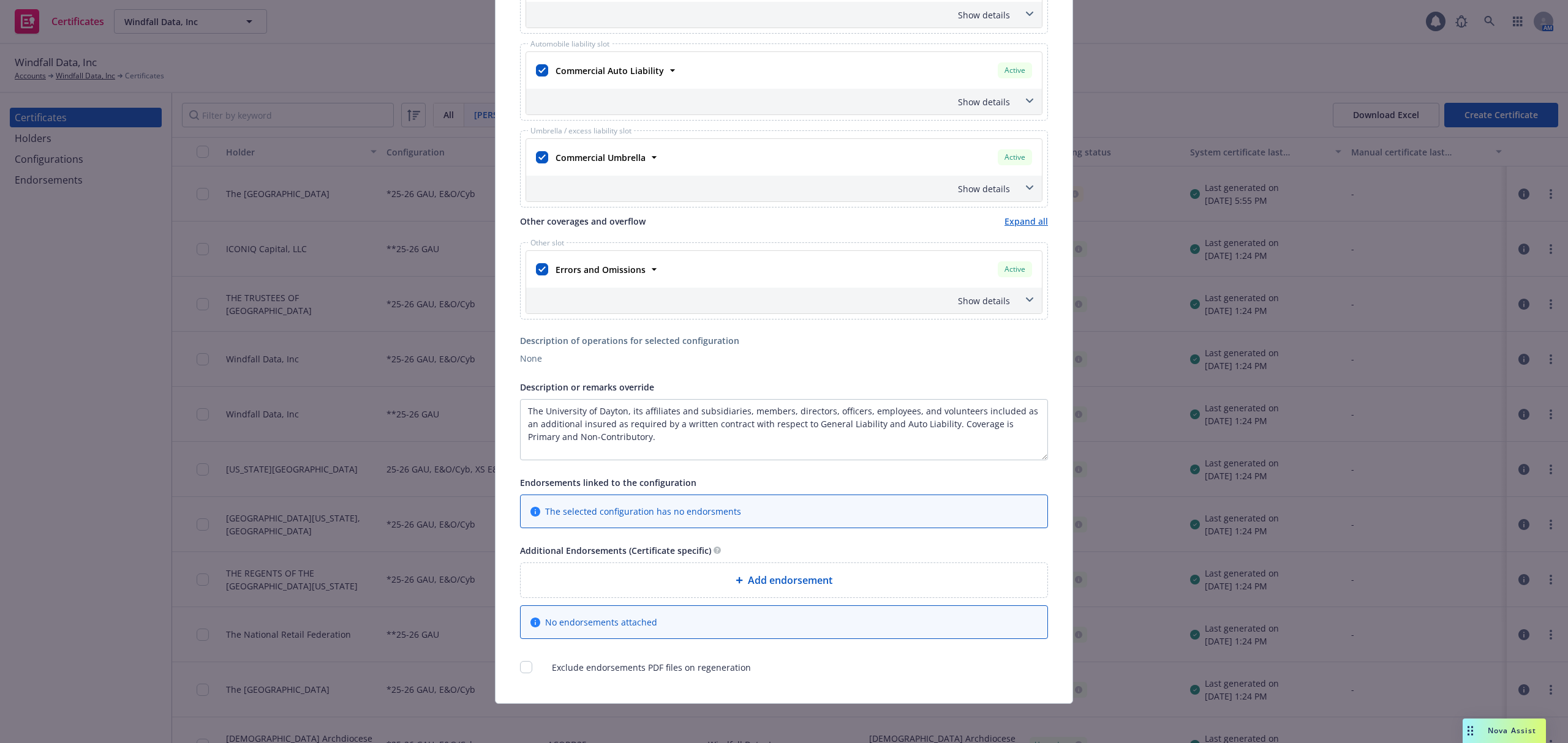
click at [700, 574] on div "Add endorsement" at bounding box center [784, 580] width 507 height 15
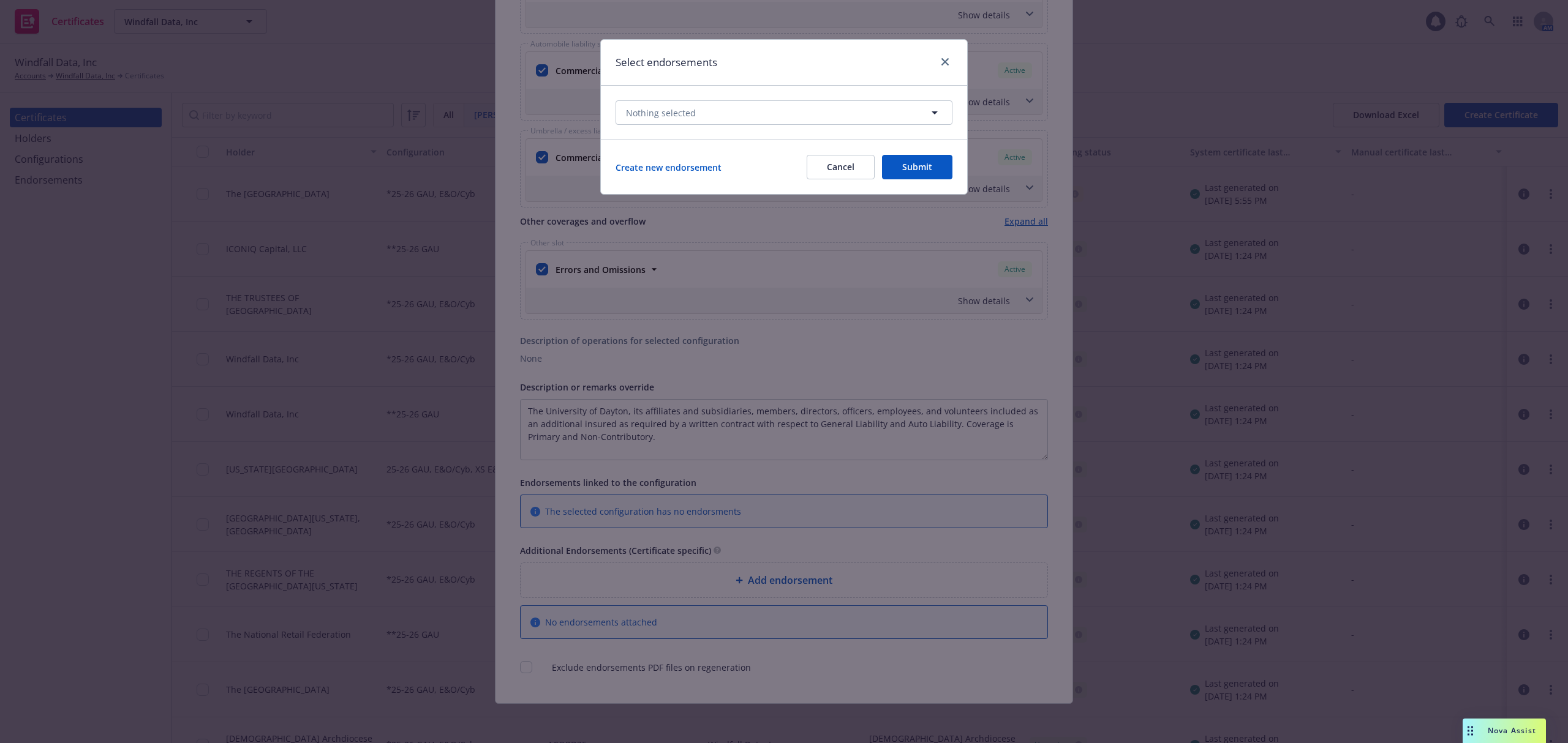
click at [730, 94] on div "Nothing selected" at bounding box center [784, 112] width 366 height 54
click at [713, 109] on button "Nothing selected" at bounding box center [784, 112] width 337 height 25
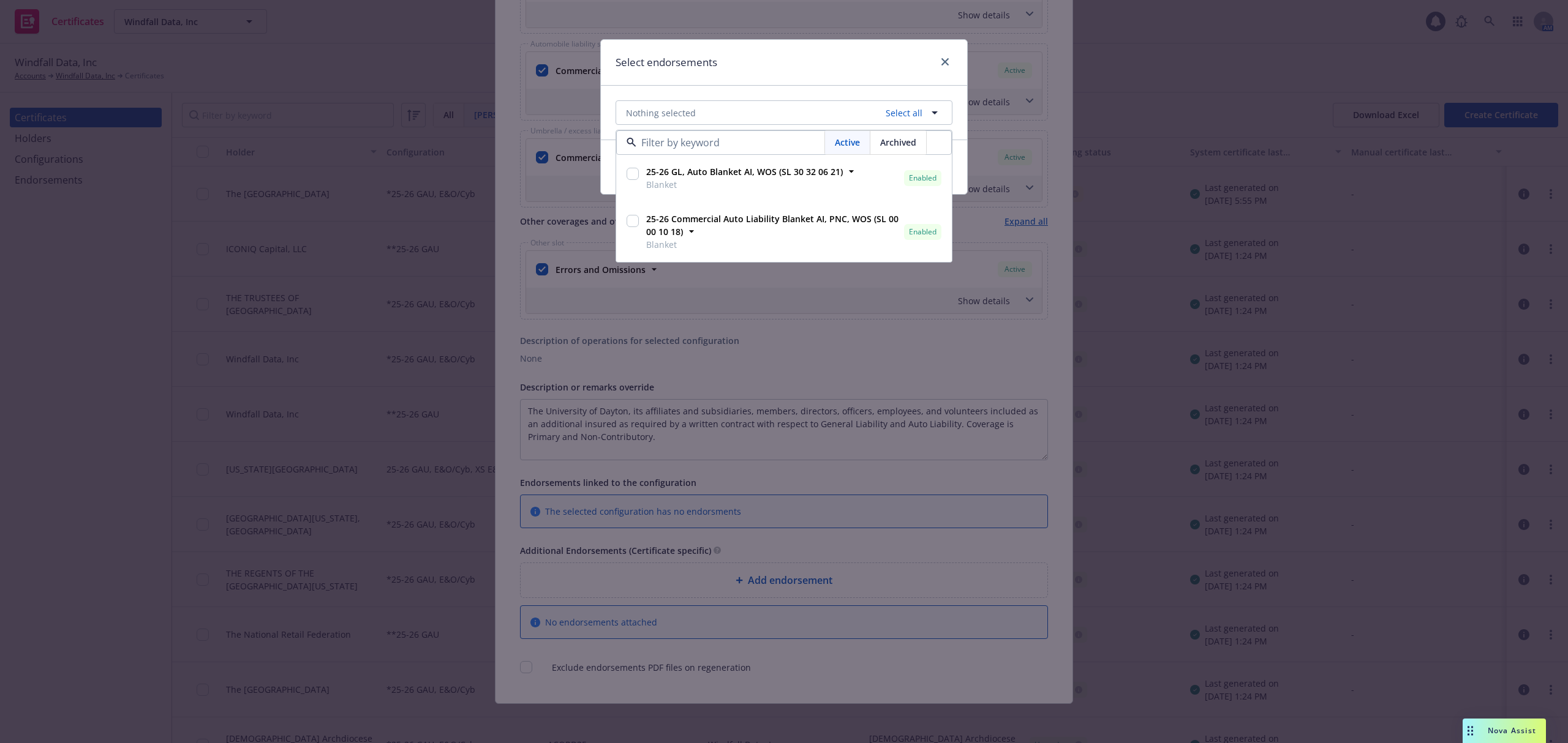
click at [637, 177] on input "checkbox" at bounding box center [632, 174] width 12 height 12
checkbox input "true"
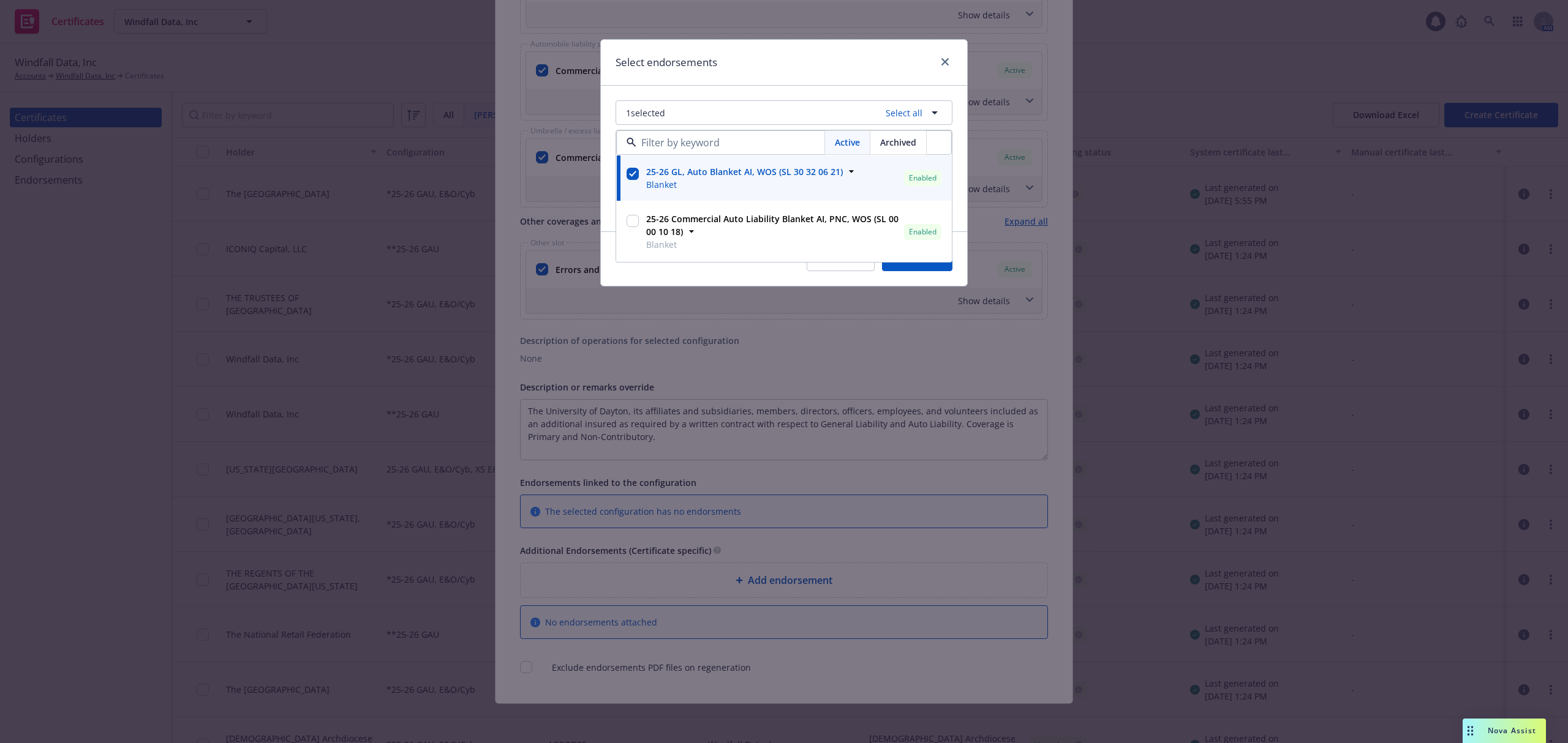
click at [630, 227] on input "checkbox" at bounding box center [632, 221] width 12 height 12
checkbox input "true"
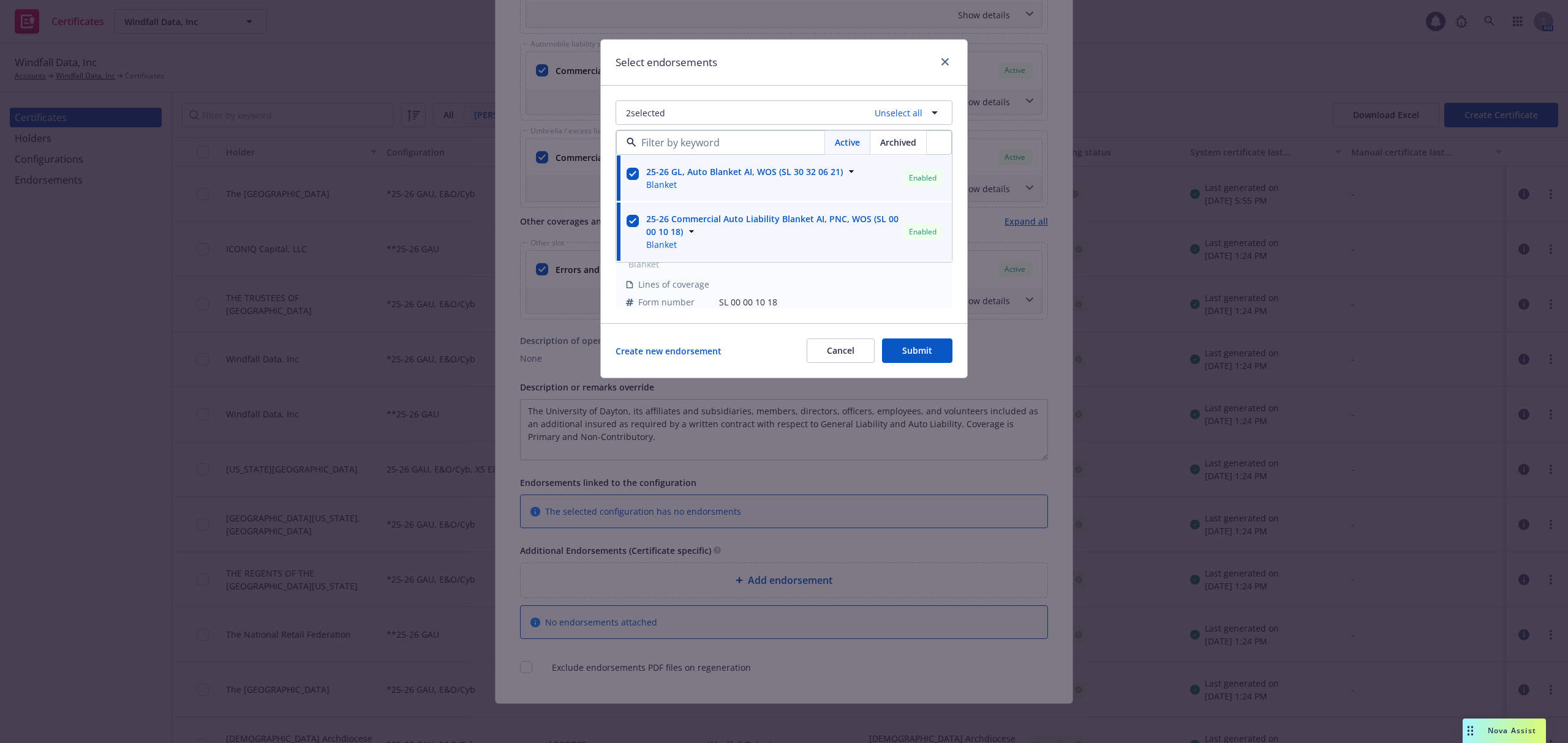
click at [908, 346] on button "Submit" at bounding box center [917, 351] width 70 height 25
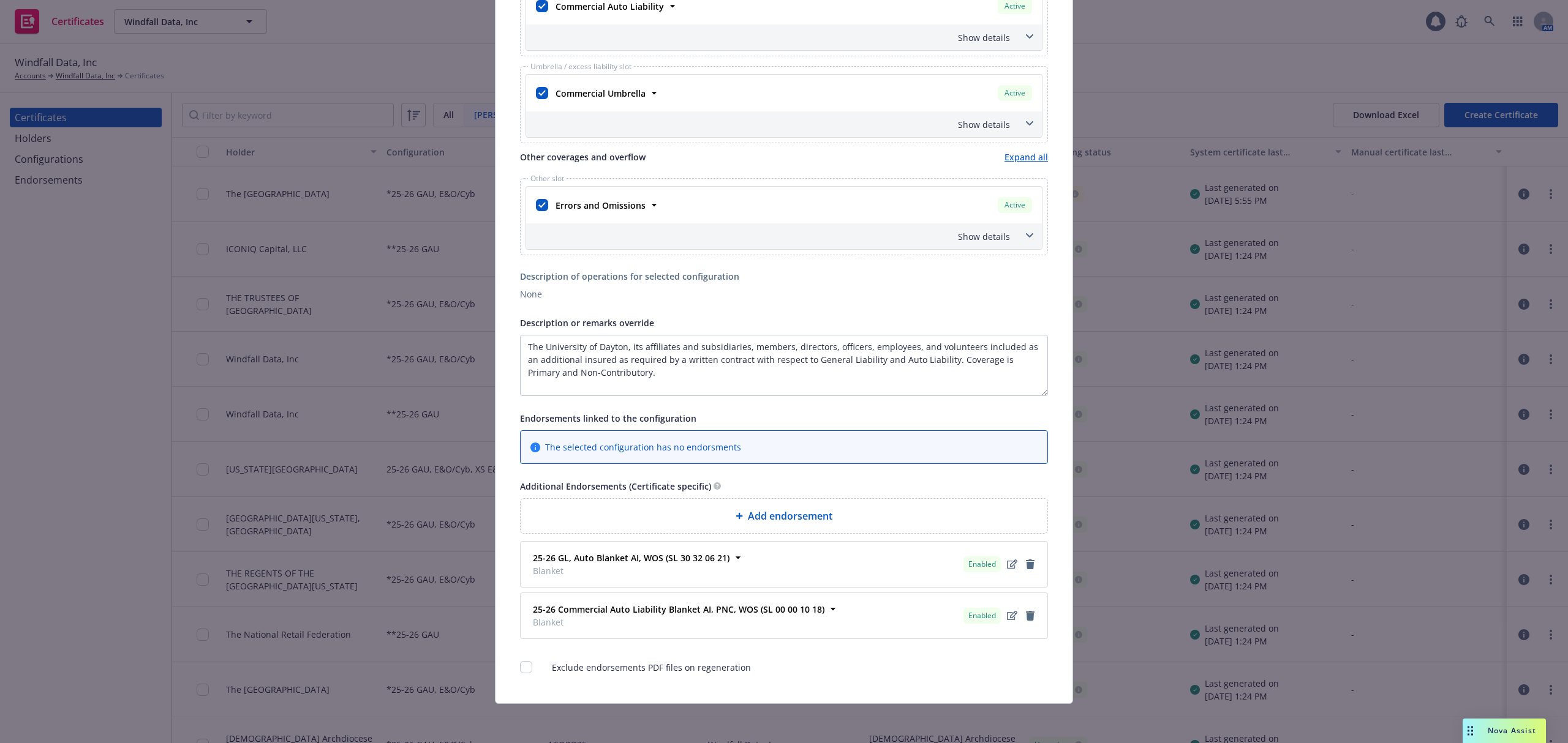
scroll to position [0, 0]
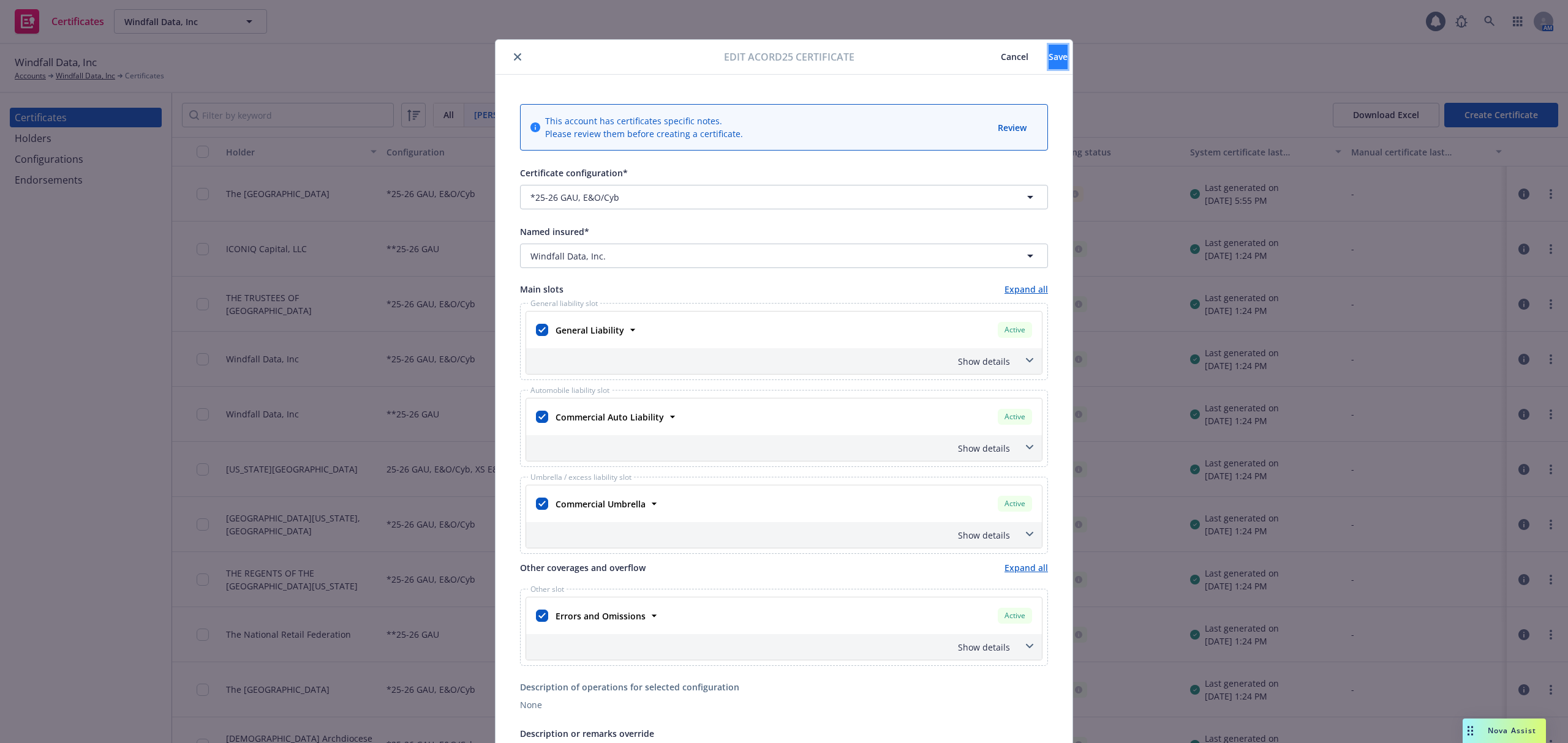
click at [1049, 51] on span "Save" at bounding box center [1058, 56] width 19 height 12
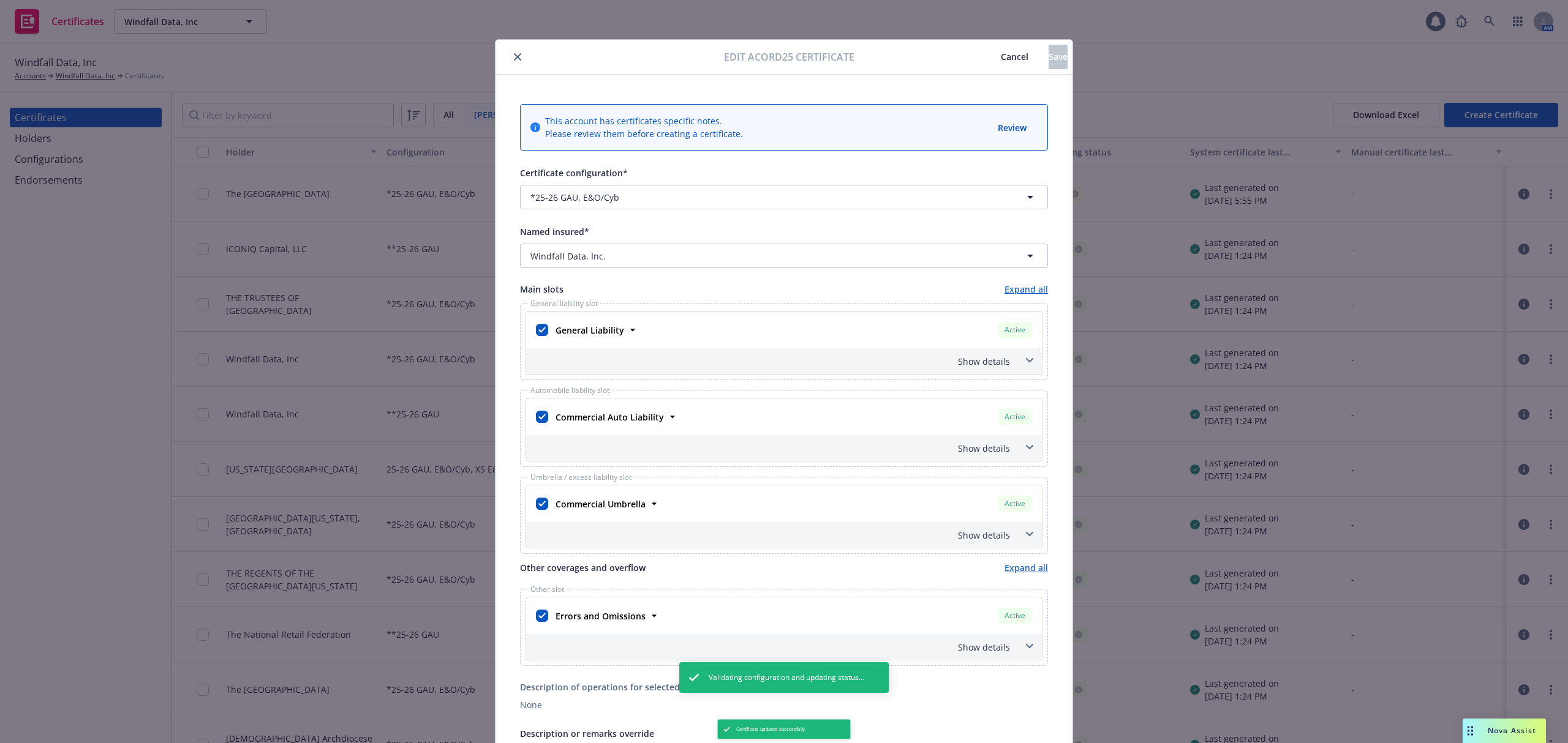
click at [514, 54] on icon "close" at bounding box center [518, 56] width 8 height 8
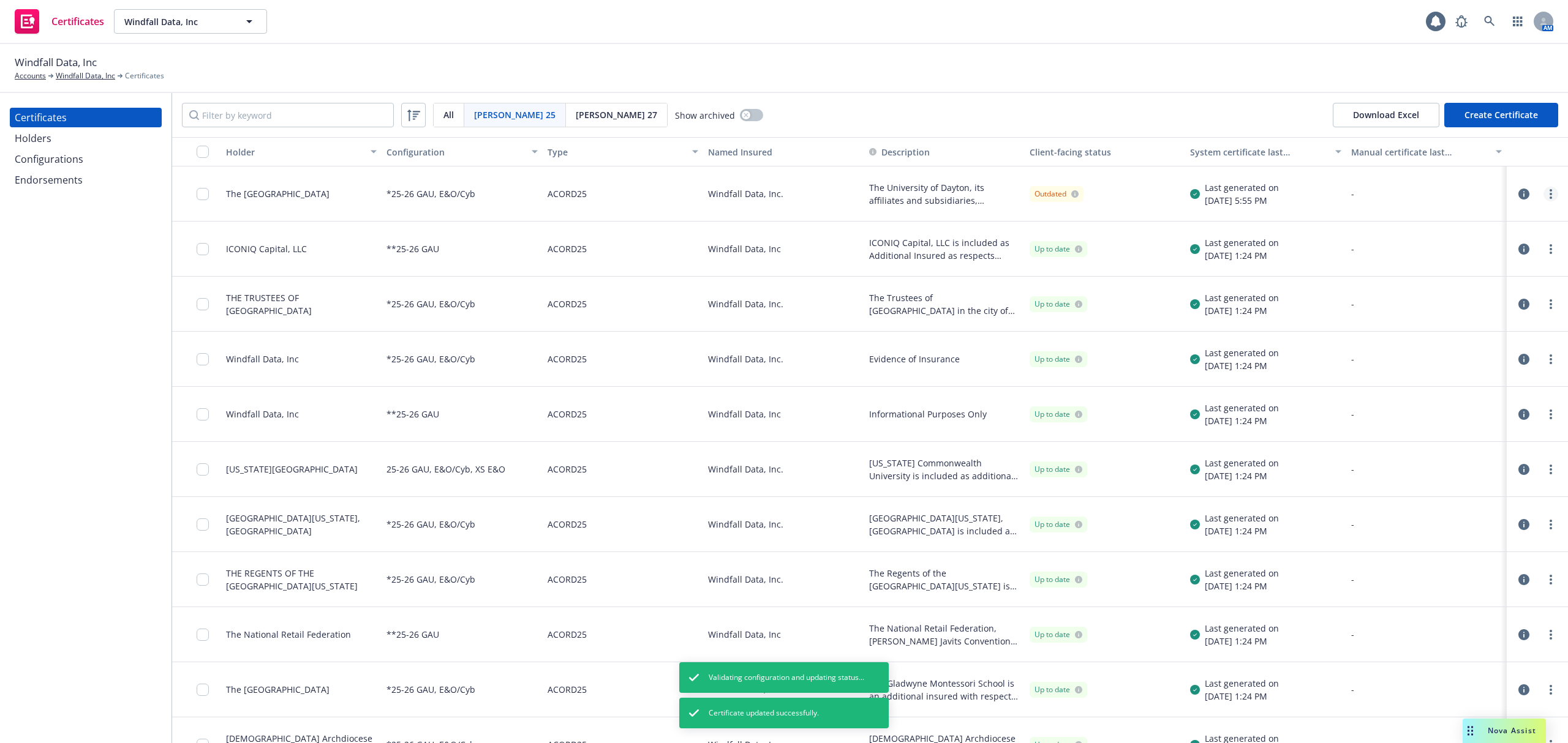
click at [1549, 196] on icon "more" at bounding box center [1550, 193] width 3 height 9
click at [1389, 265] on link "Regenerate" at bounding box center [1447, 268] width 196 height 25
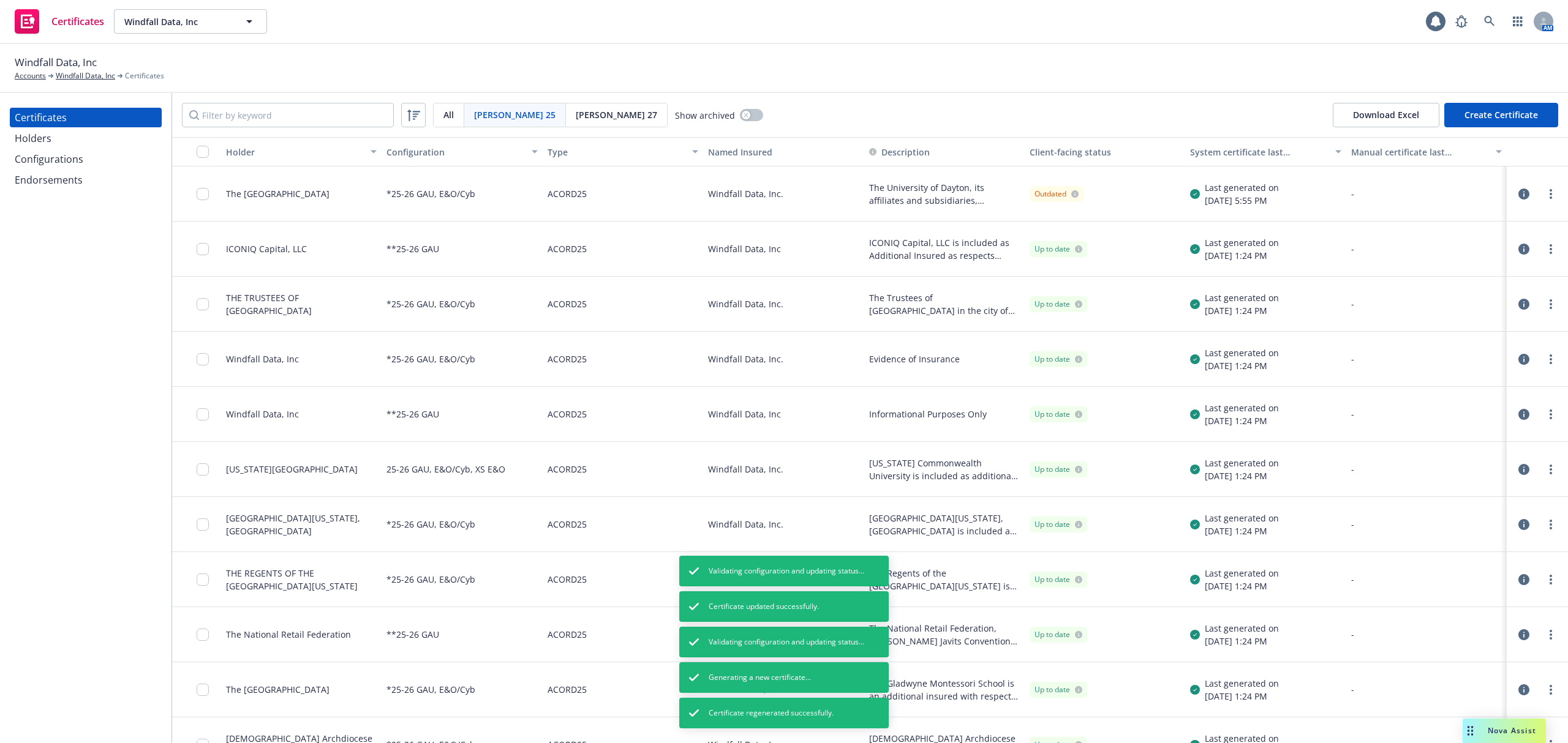
click at [1543, 192] on link "more" at bounding box center [1550, 193] width 15 height 15
click at [1543, 198] on link "more" at bounding box center [1550, 193] width 15 height 15
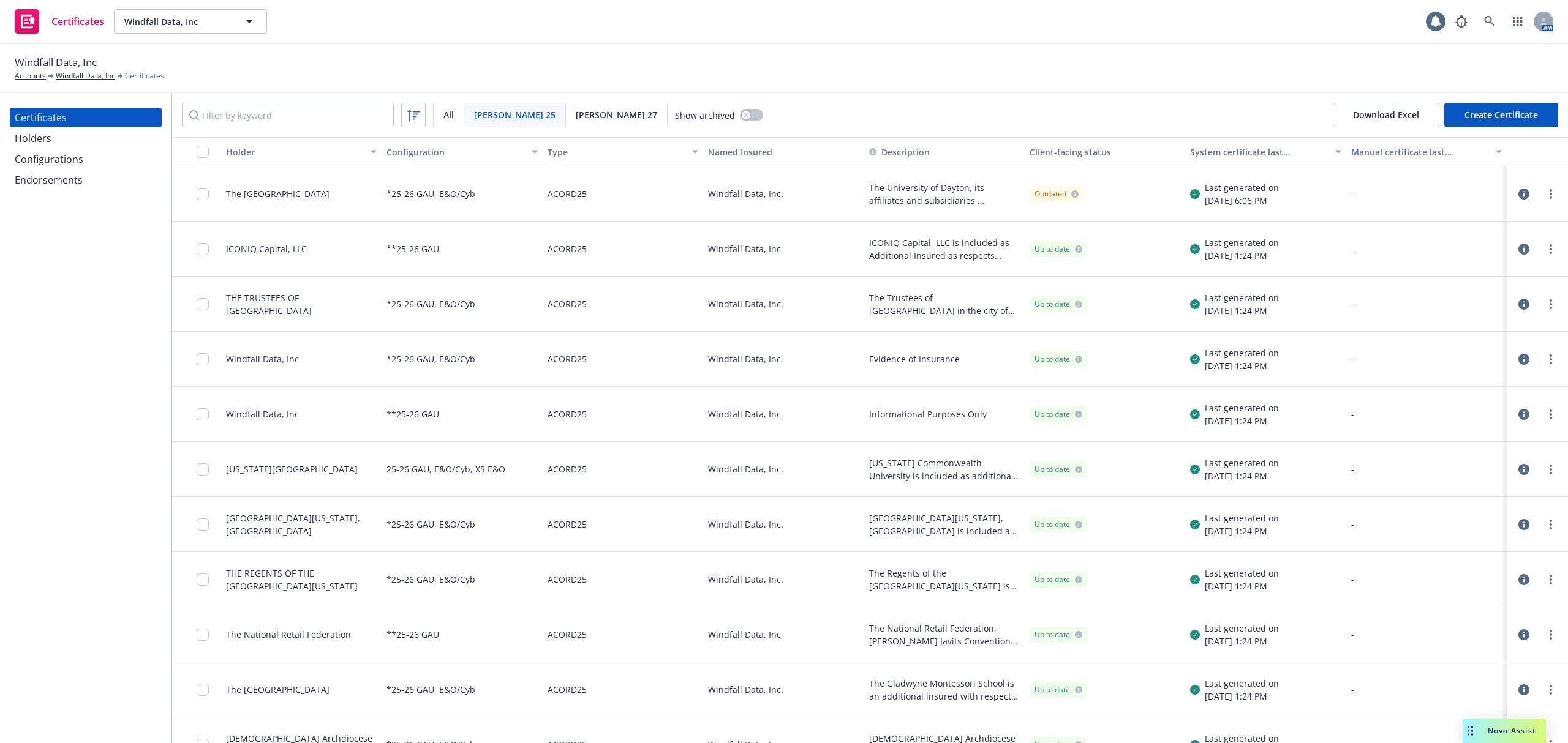
click at [1537, 184] on div at bounding box center [1537, 194] width 51 height 25
click at [1549, 189] on icon "more" at bounding box center [1550, 193] width 3 height 9
click at [1411, 339] on link "Download editable generated certificate" at bounding box center [1447, 341] width 196 height 25
